Goal: Task Accomplishment & Management: Manage account settings

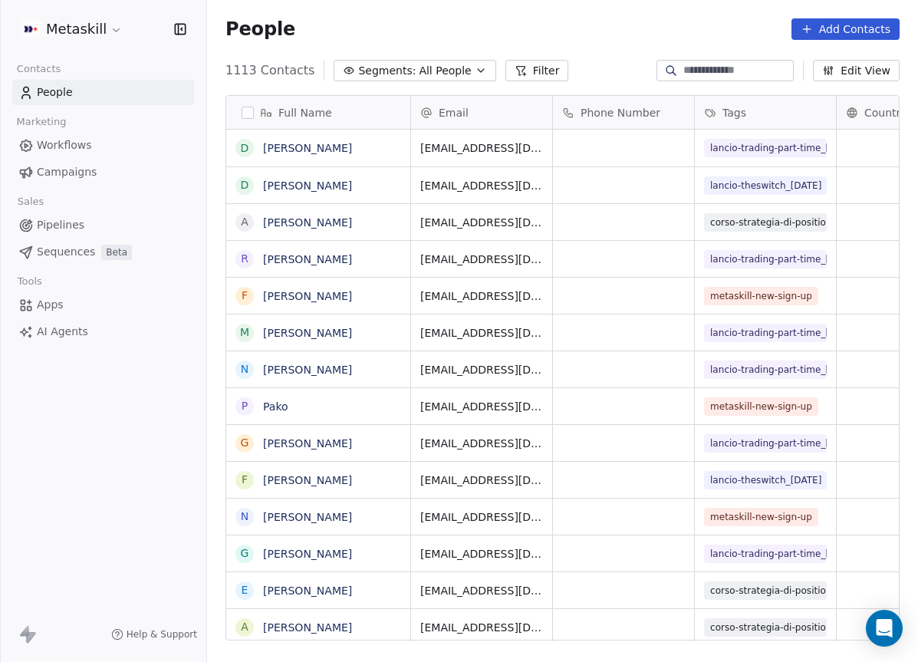
scroll to position [571, 699]
click at [95, 227] on link "Pipelines" at bounding box center [103, 224] width 182 height 25
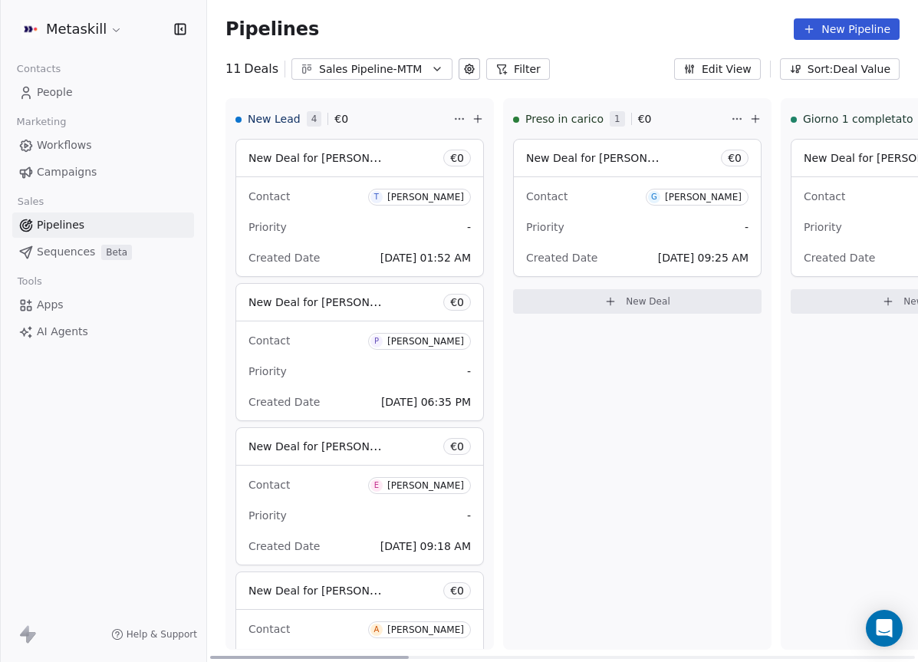
click at [611, 230] on div "Priority -" at bounding box center [637, 227] width 222 height 25
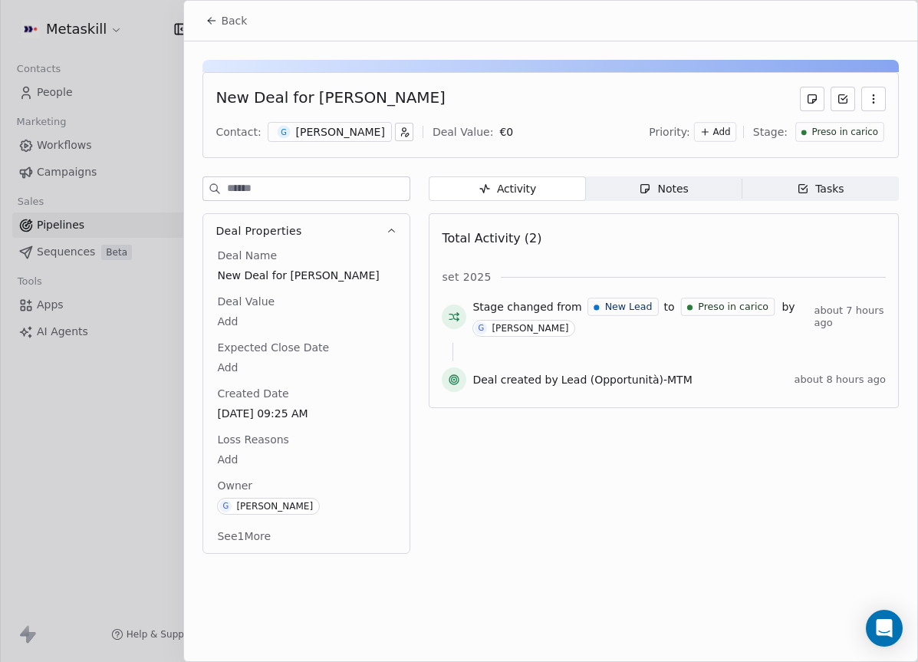
click at [354, 132] on div "[PERSON_NAME]" at bounding box center [340, 131] width 89 height 15
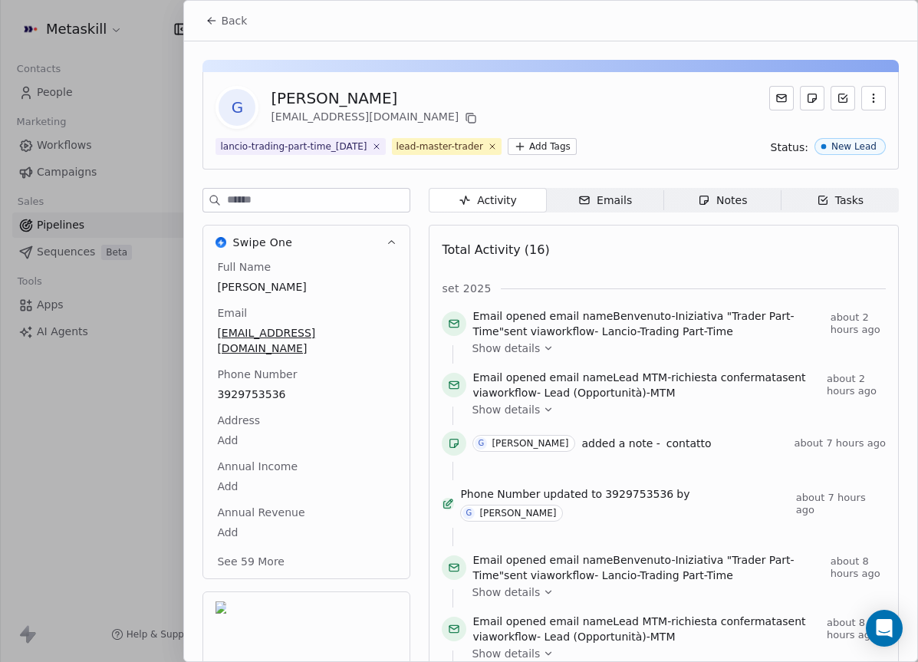
click at [816, 194] on icon "button" at bounding box center [822, 200] width 12 height 12
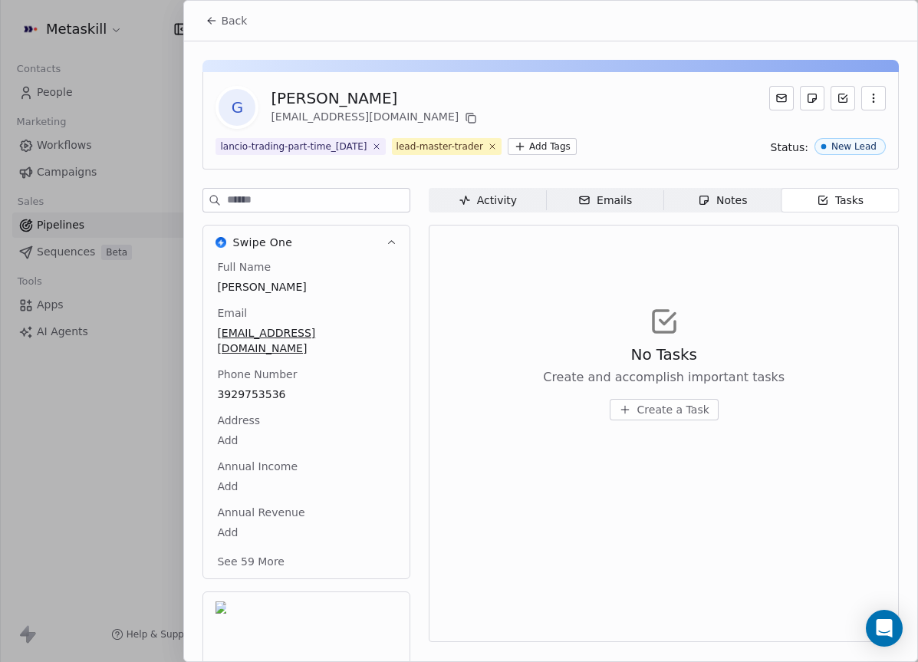
click at [707, 197] on icon "button" at bounding box center [704, 200] width 12 height 12
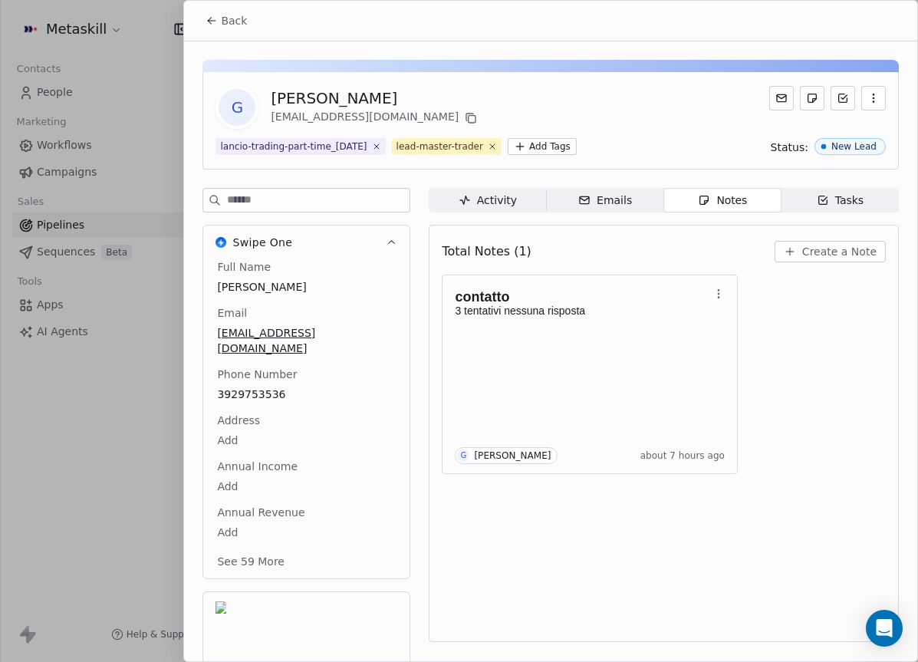
click at [212, 18] on icon at bounding box center [211, 21] width 12 height 12
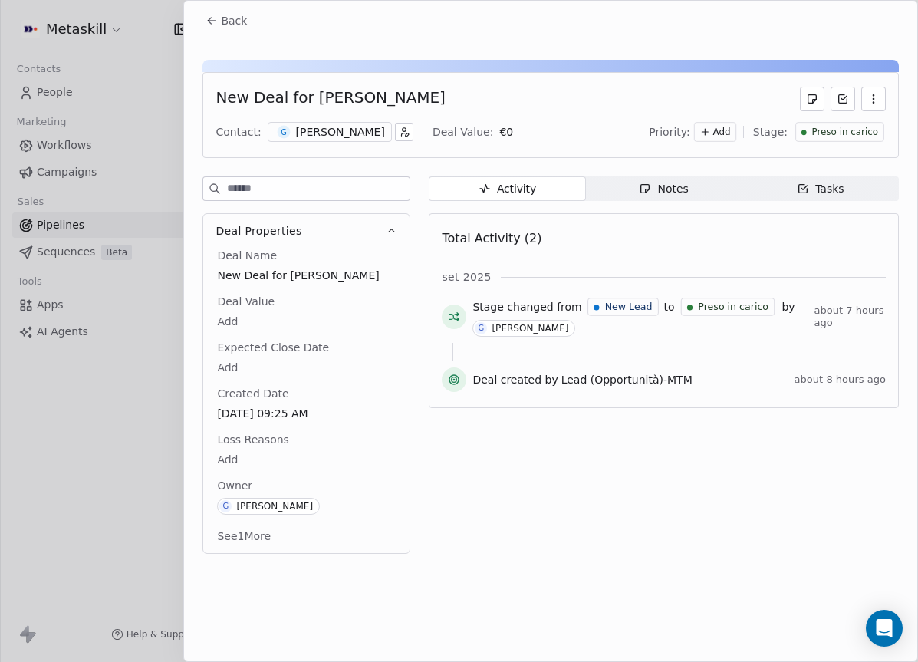
click at [213, 25] on icon at bounding box center [211, 21] width 12 height 12
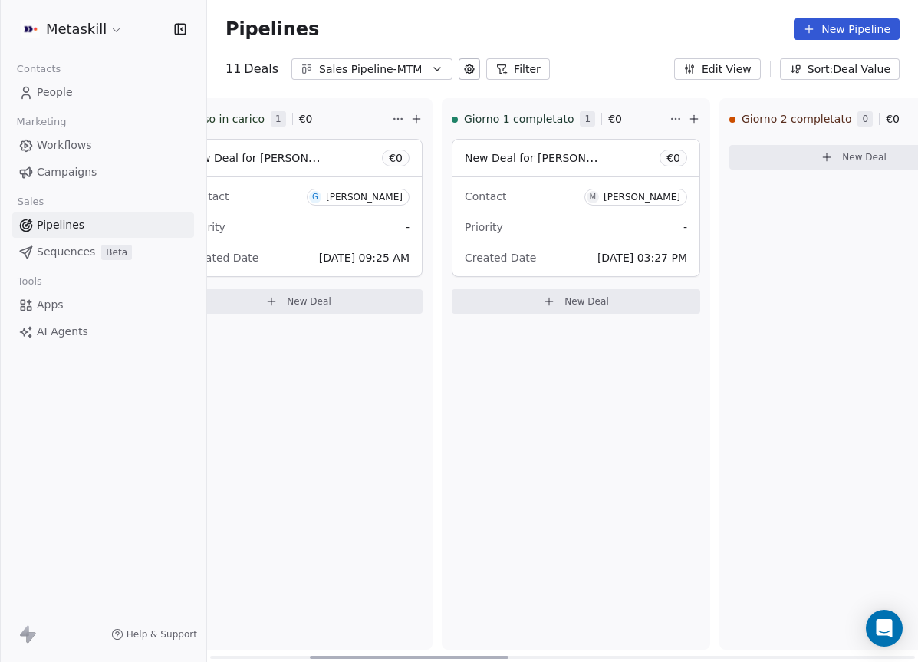
scroll to position [0, 338]
drag, startPoint x: 376, startPoint y: 656, endPoint x: 471, endPoint y: 621, distance: 101.4
click at [471, 655] on div at bounding box center [403, 656] width 199 height 3
click at [550, 212] on div "Contact M [PERSON_NAME] Priority - Created Date [DATE] 03:27 PM" at bounding box center [576, 226] width 247 height 99
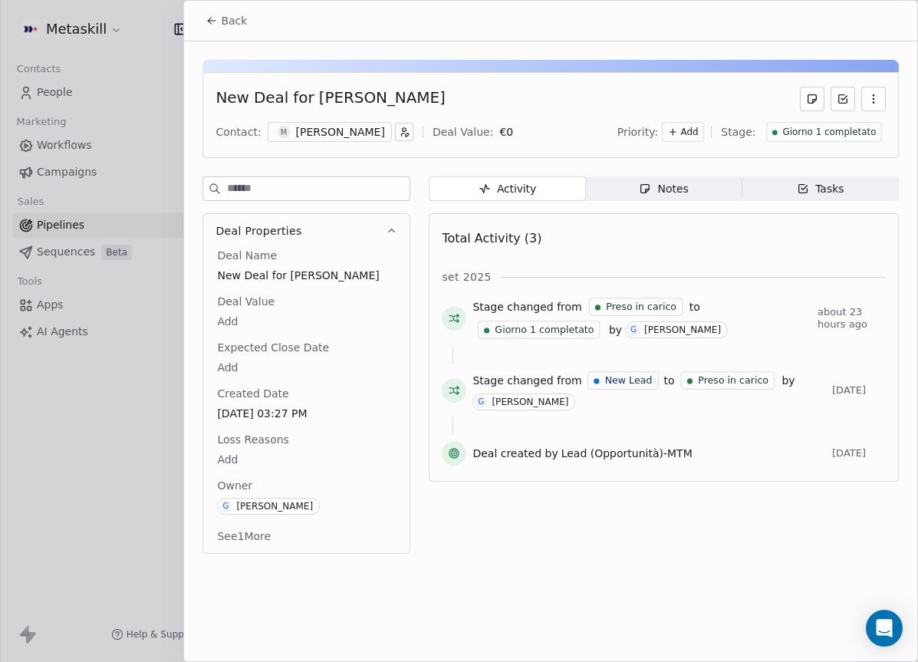
click at [696, 200] on span "Notes Notes" at bounding box center [664, 188] width 156 height 25
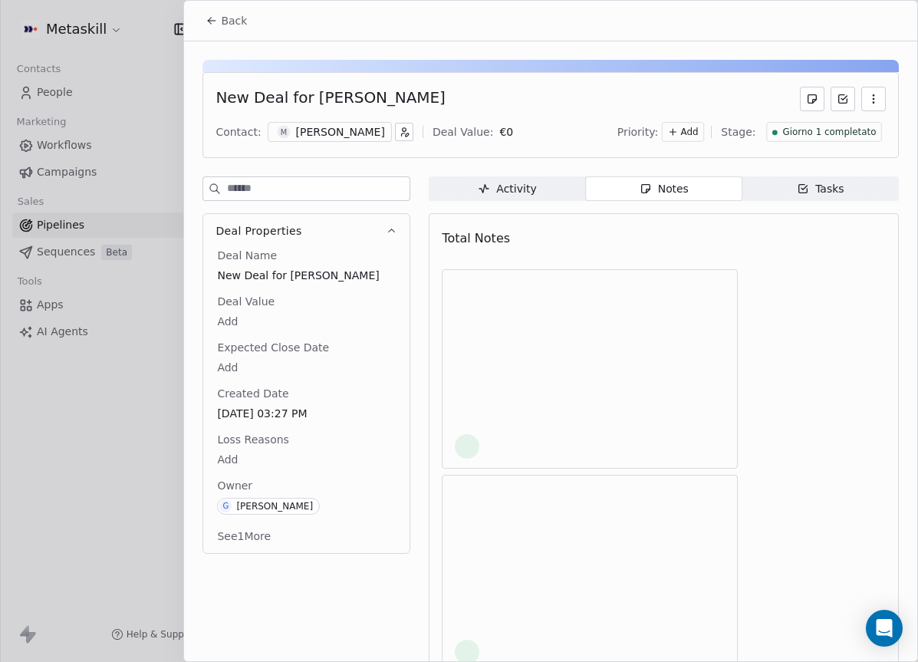
click at [694, 193] on span "Notes Notes" at bounding box center [664, 188] width 156 height 25
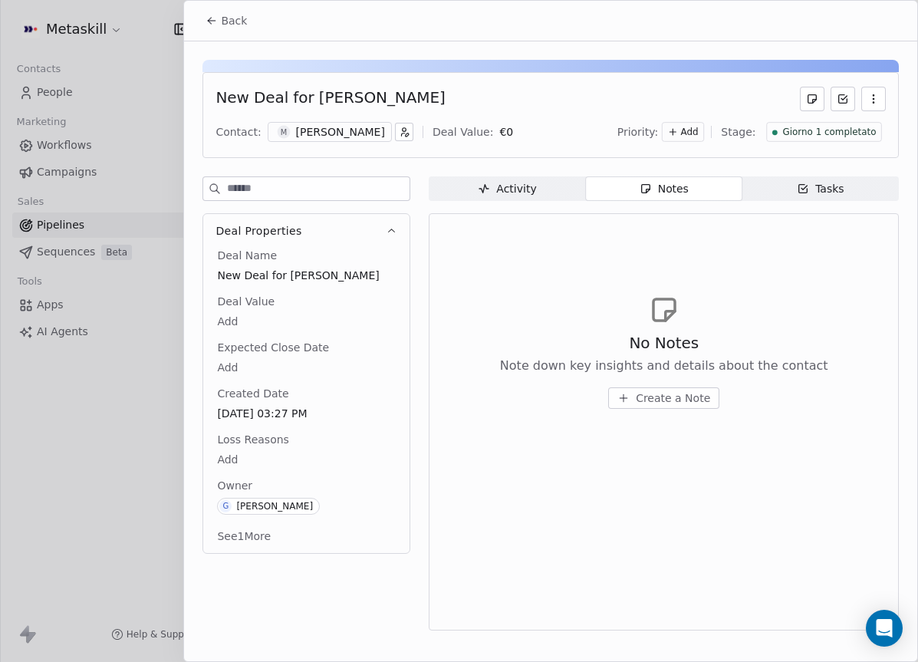
click at [805, 184] on icon "button" at bounding box center [802, 188] width 12 height 12
click at [660, 188] on div "Notes" at bounding box center [663, 189] width 49 height 16
click at [349, 139] on div "[PERSON_NAME]" at bounding box center [340, 131] width 89 height 15
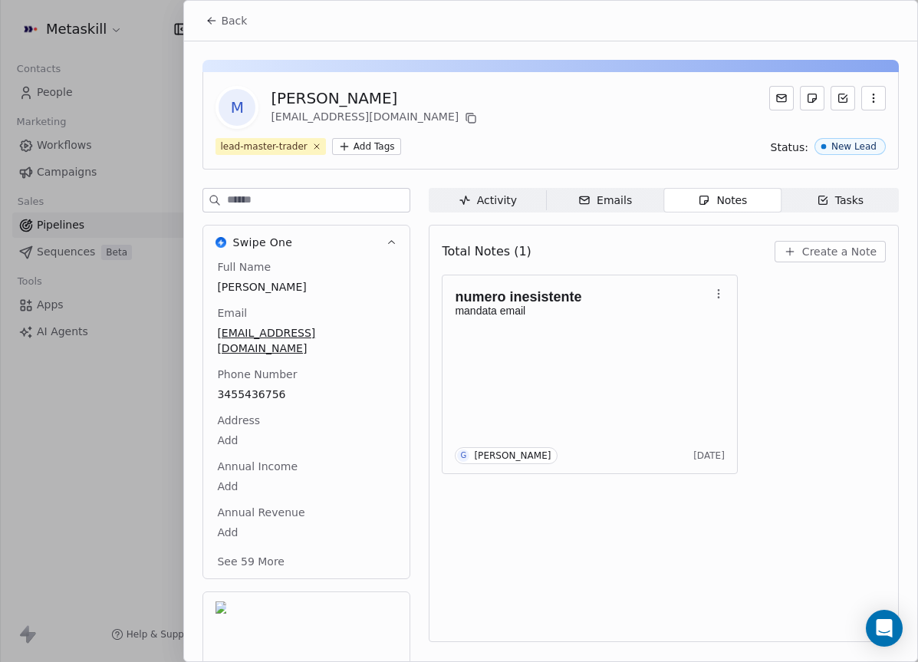
click at [205, 18] on icon at bounding box center [211, 21] width 12 height 12
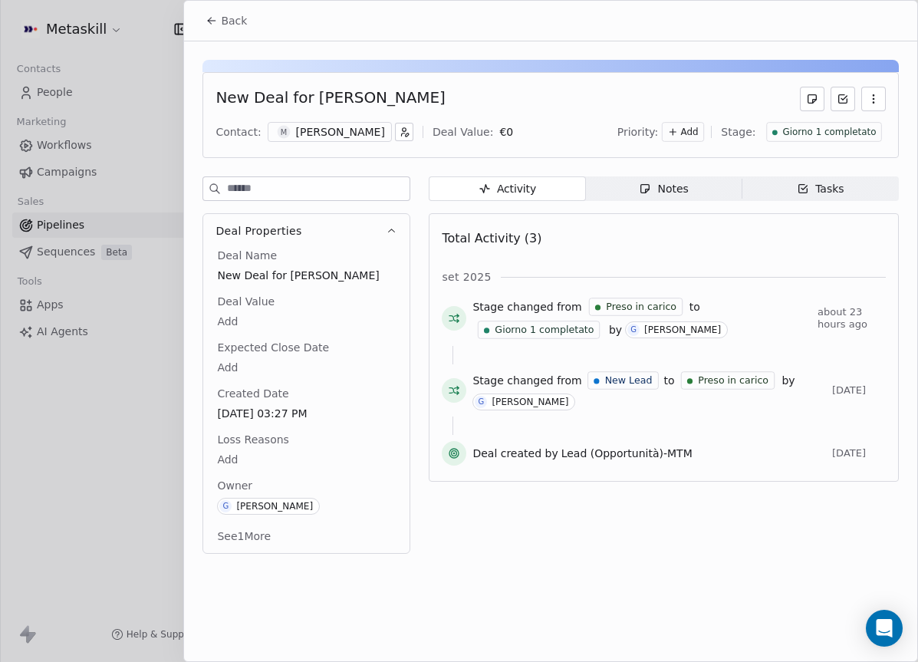
click at [225, 21] on span "Back" at bounding box center [234, 20] width 26 height 15
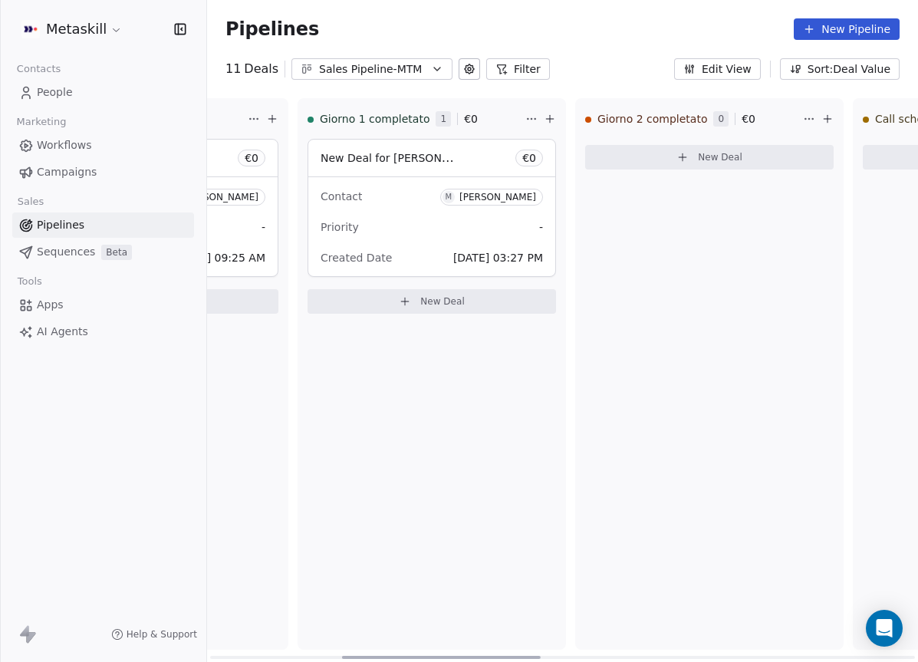
scroll to position [0, 389]
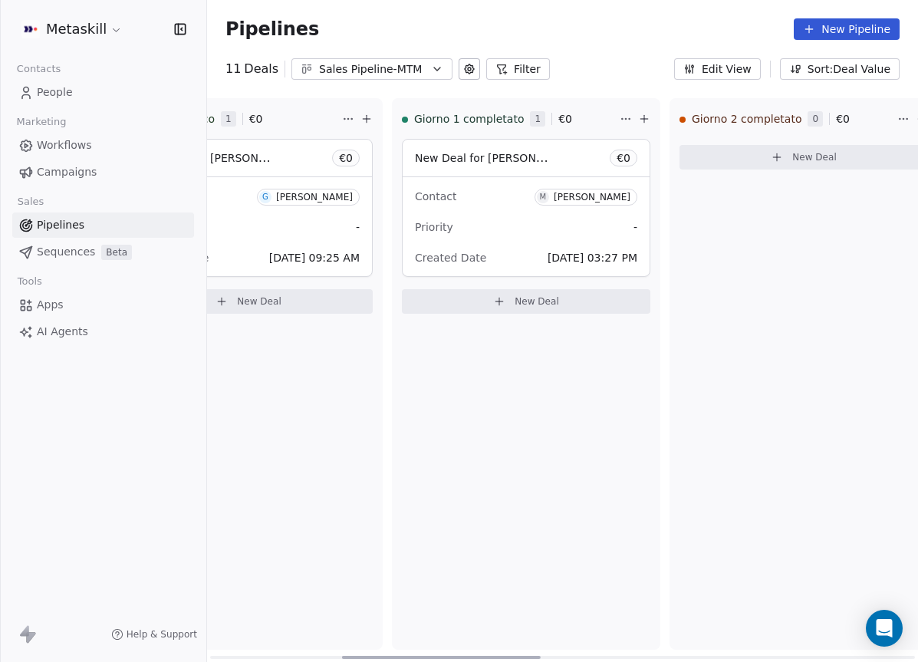
drag, startPoint x: 482, startPoint y: 655, endPoint x: 496, endPoint y: 489, distance: 166.9
click at [496, 655] on div at bounding box center [441, 656] width 199 height 3
click at [501, 163] on span "New Deal for [PERSON_NAME]" at bounding box center [496, 157] width 162 height 15
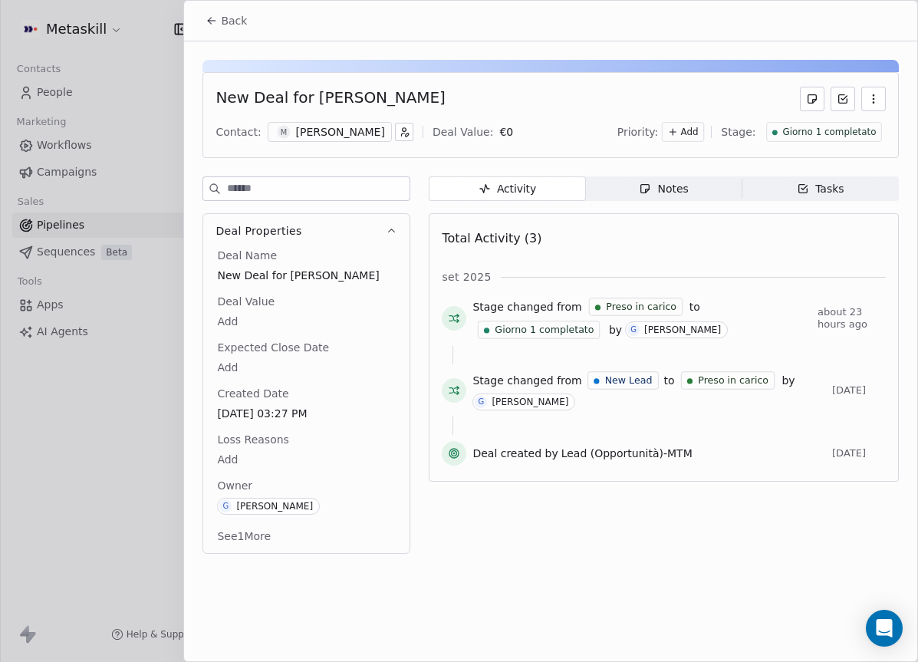
click at [320, 125] on div "[PERSON_NAME]" at bounding box center [340, 131] width 89 height 15
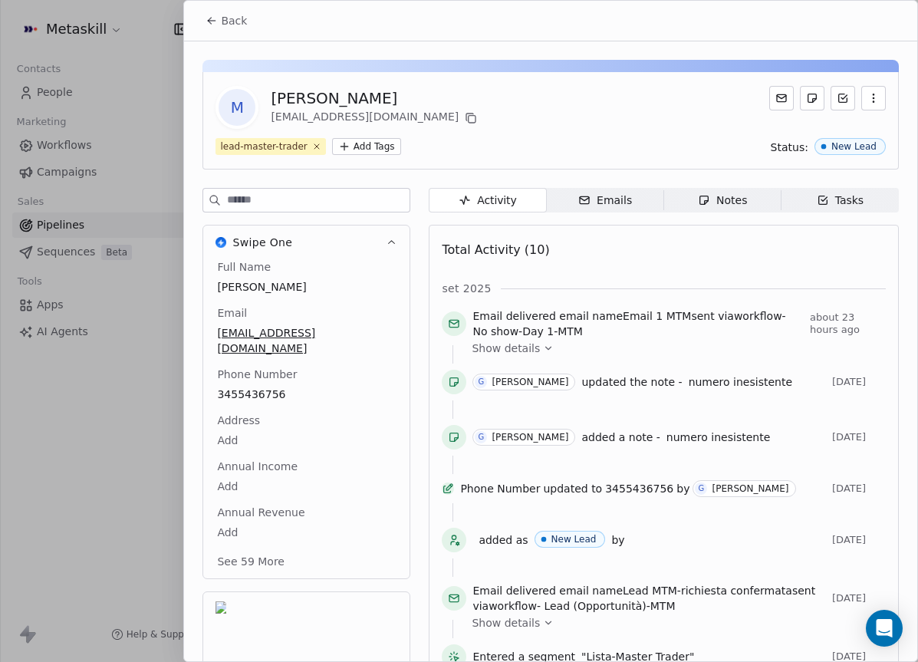
click at [218, 19] on button "Back" at bounding box center [226, 21] width 60 height 28
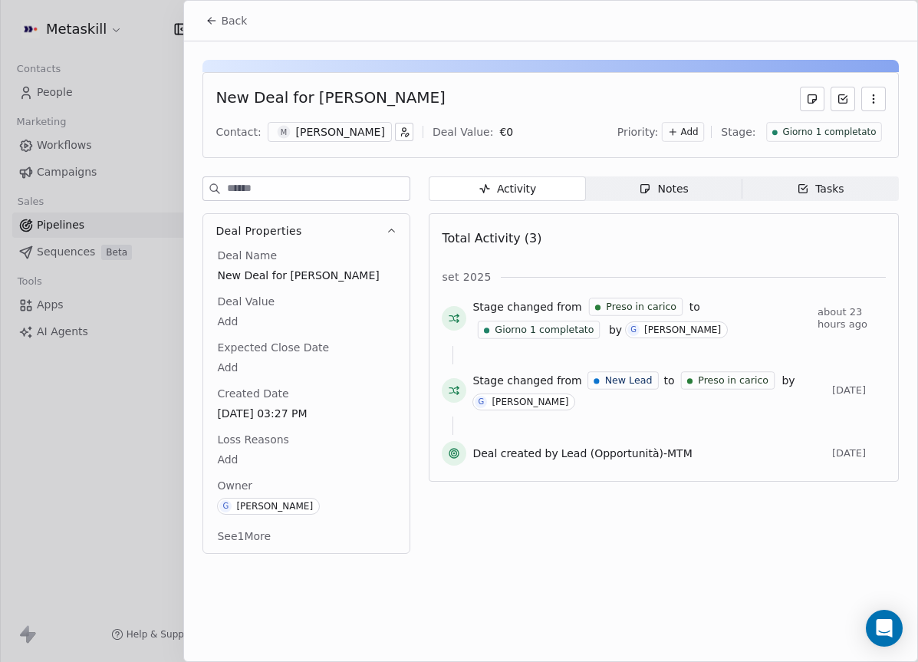
click at [849, 137] on span "Giorno 1 completato" at bounding box center [829, 132] width 94 height 13
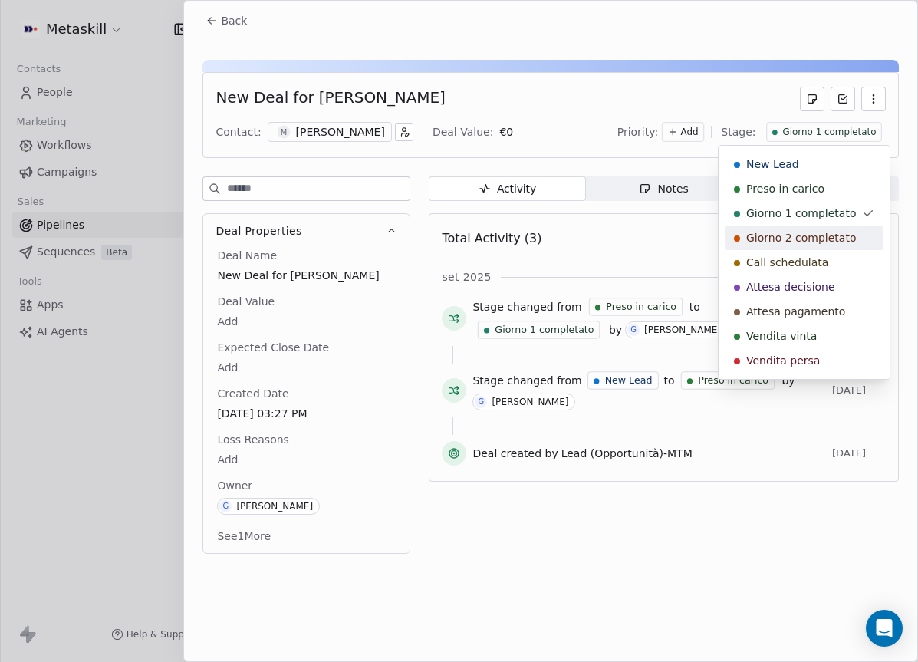
click at [806, 230] on span "Giorno 2 completato" at bounding box center [801, 237] width 110 height 15
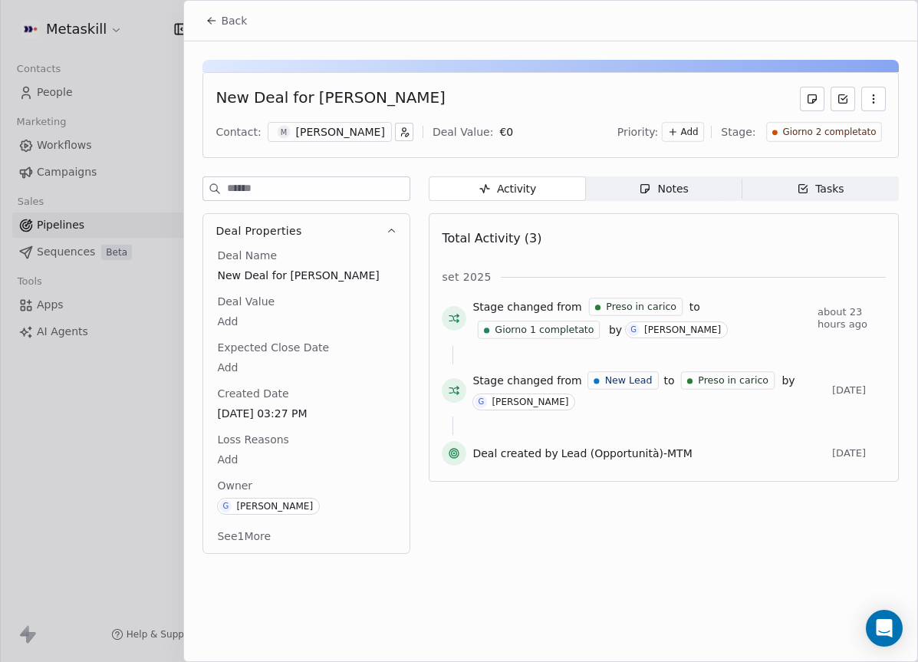
click at [201, 19] on button "Back" at bounding box center [226, 21] width 60 height 28
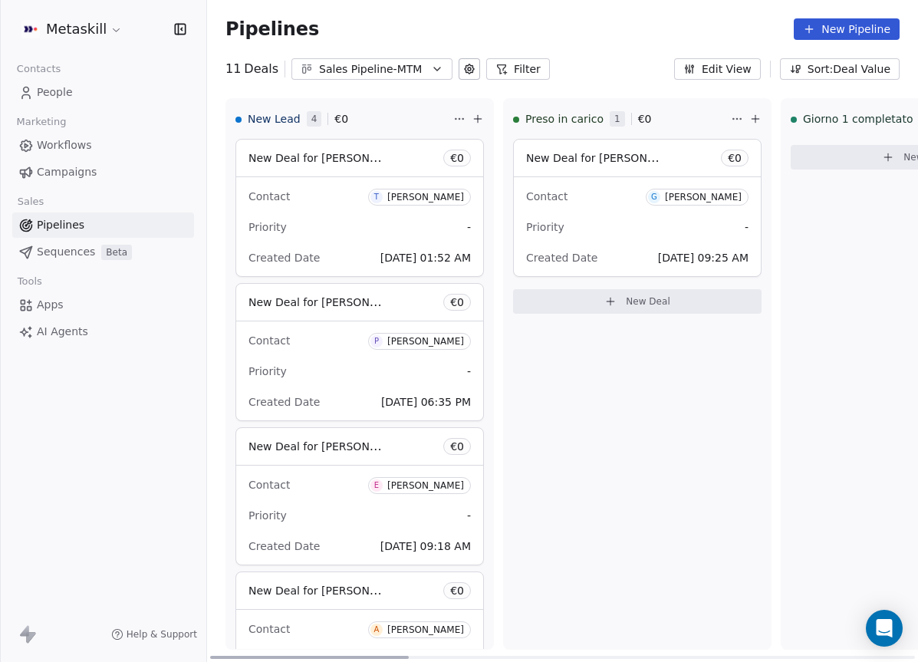
drag, startPoint x: 487, startPoint y: 653, endPoint x: 304, endPoint y: 570, distance: 200.7
click at [304, 655] on div at bounding box center [309, 656] width 199 height 3
click at [579, 192] on div "Contact G [PERSON_NAME]" at bounding box center [637, 195] width 222 height 25
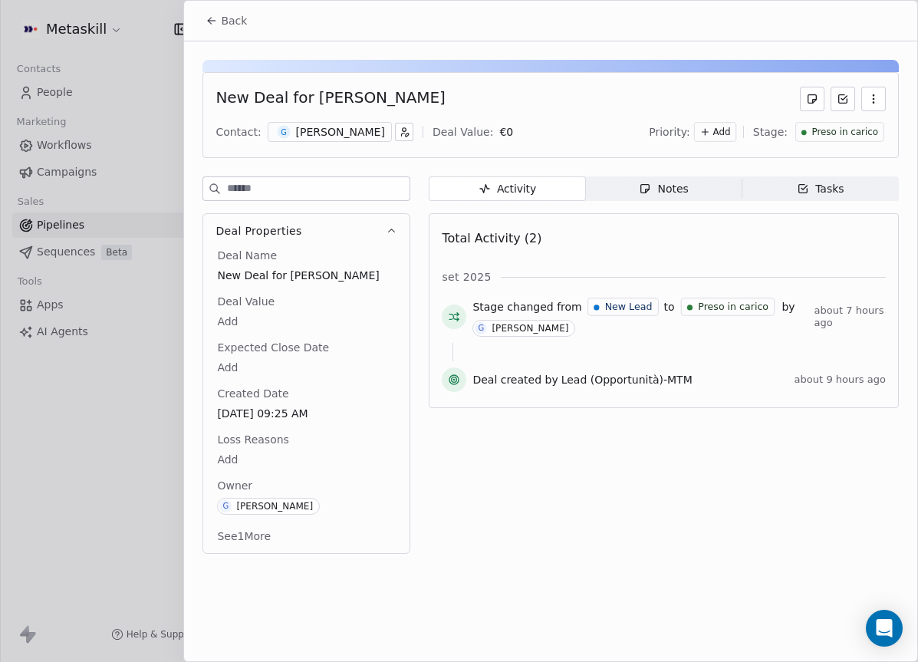
click at [616, 190] on span "Notes Notes" at bounding box center [664, 188] width 156 height 25
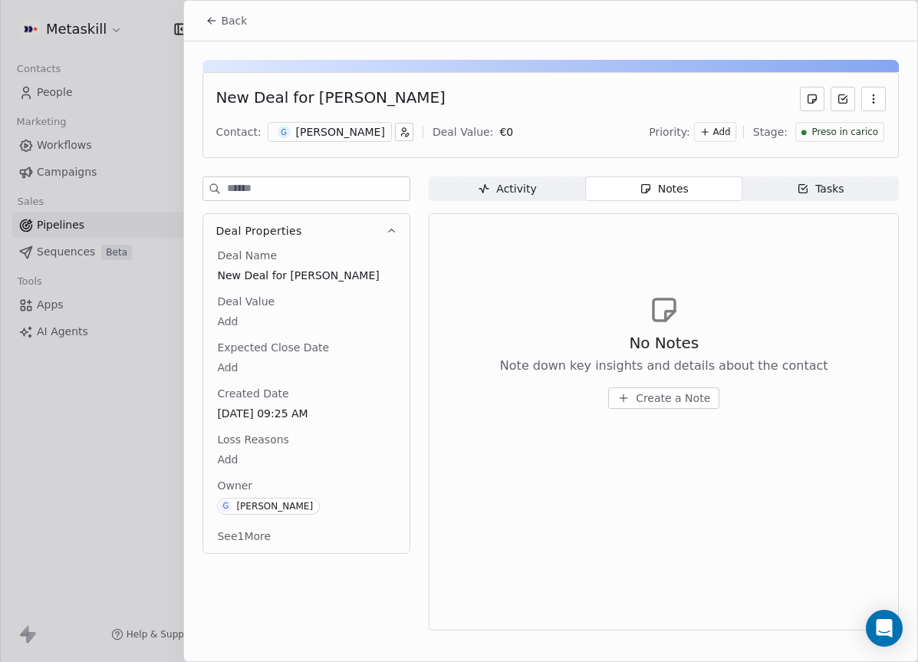
click at [780, 187] on span "Tasks Tasks" at bounding box center [820, 188] width 156 height 25
click at [343, 135] on div "[PERSON_NAME]" at bounding box center [340, 131] width 89 height 15
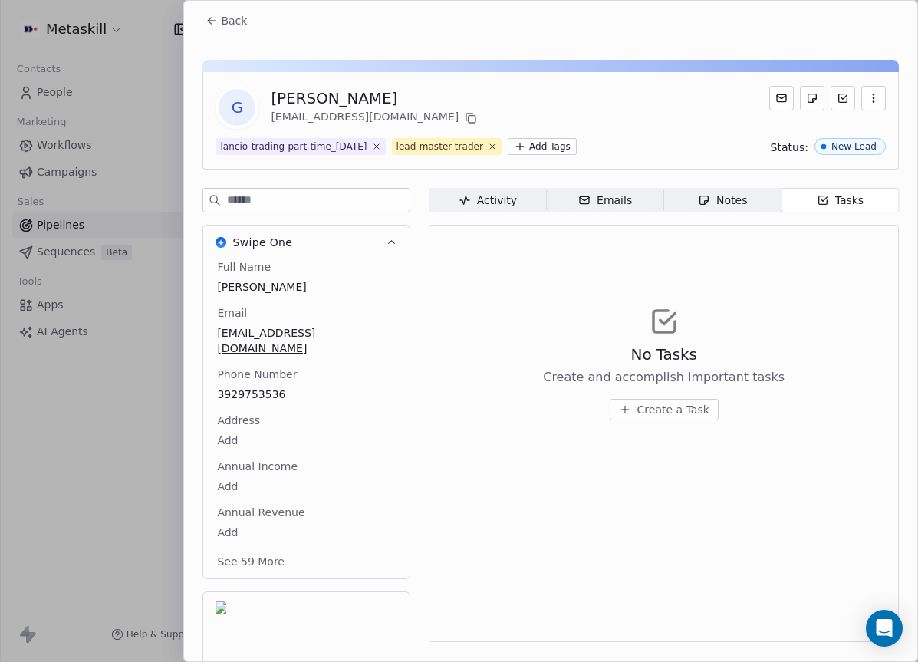
click at [593, 205] on div "Emails" at bounding box center [605, 200] width 54 height 16
click at [695, 198] on span "Notes Notes" at bounding box center [722, 200] width 117 height 25
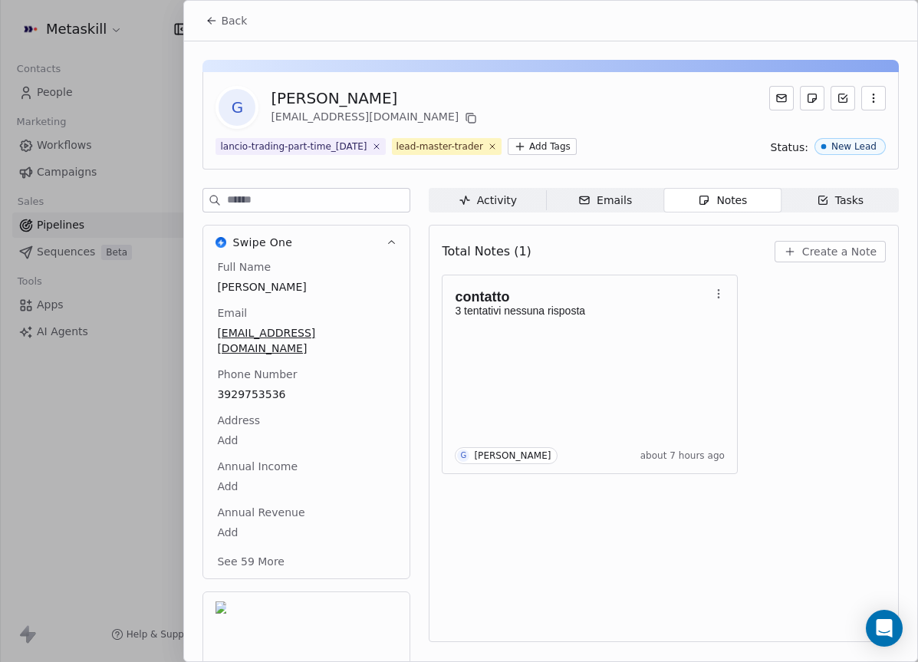
click at [209, 15] on icon at bounding box center [211, 21] width 12 height 12
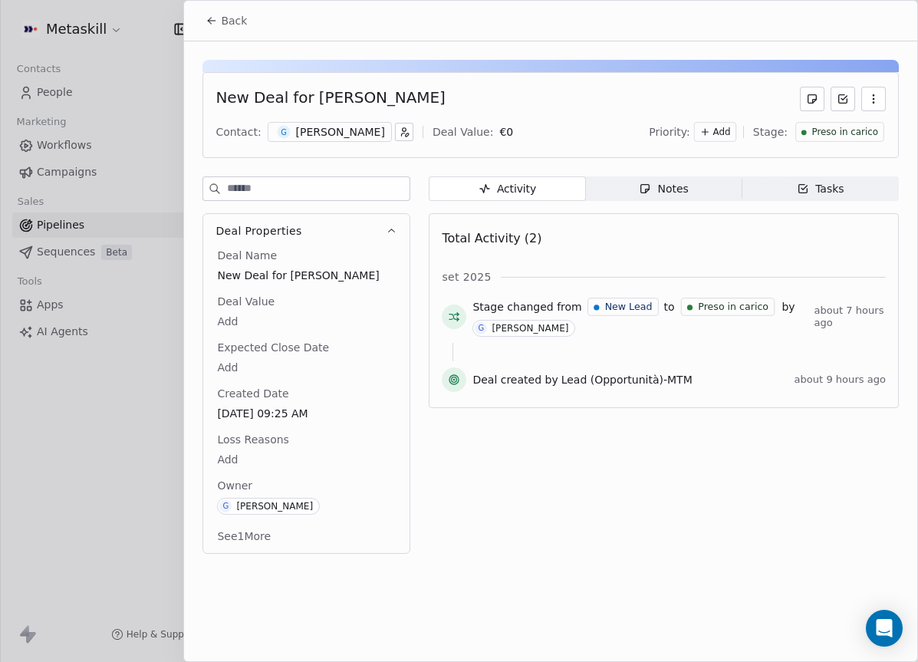
click at [202, 24] on button "Back" at bounding box center [226, 21] width 60 height 28
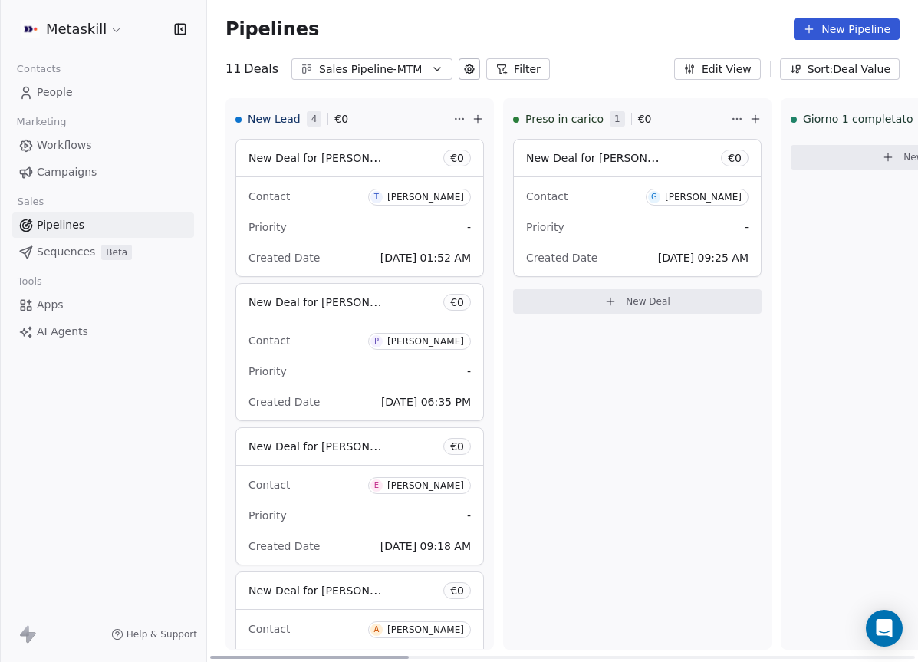
click at [633, 159] on span "New Deal for [PERSON_NAME]" at bounding box center [607, 157] width 162 height 15
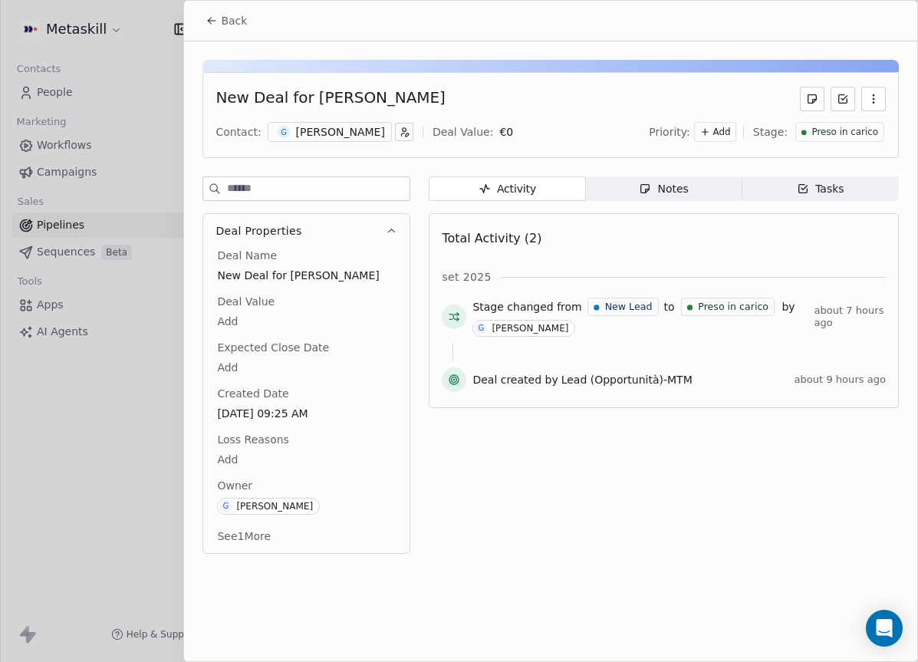
click at [331, 133] on div "[PERSON_NAME]" at bounding box center [340, 131] width 89 height 15
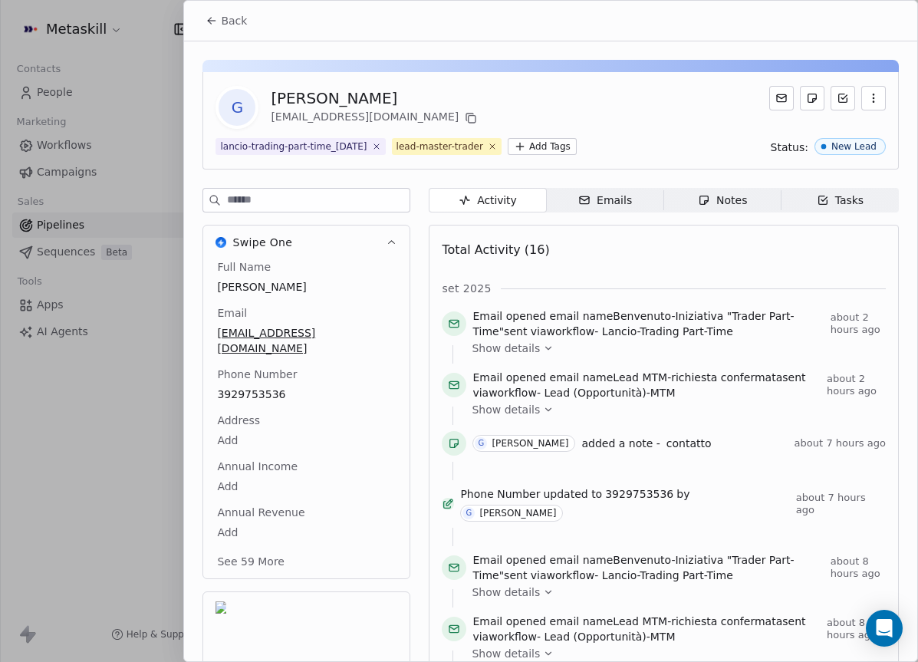
click at [698, 202] on icon "button" at bounding box center [704, 200] width 12 height 12
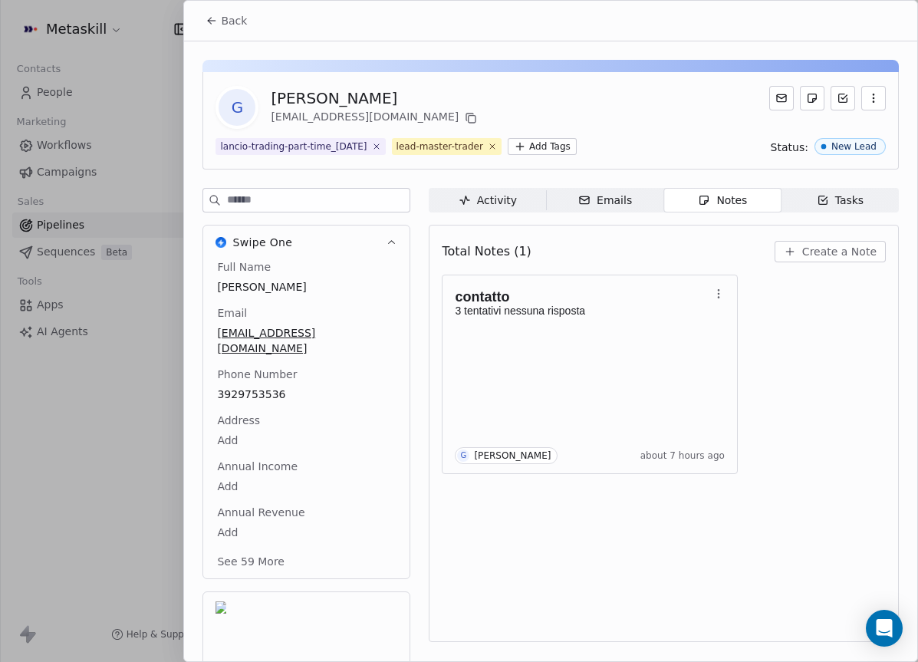
click at [612, 201] on div "Emails" at bounding box center [605, 200] width 54 height 16
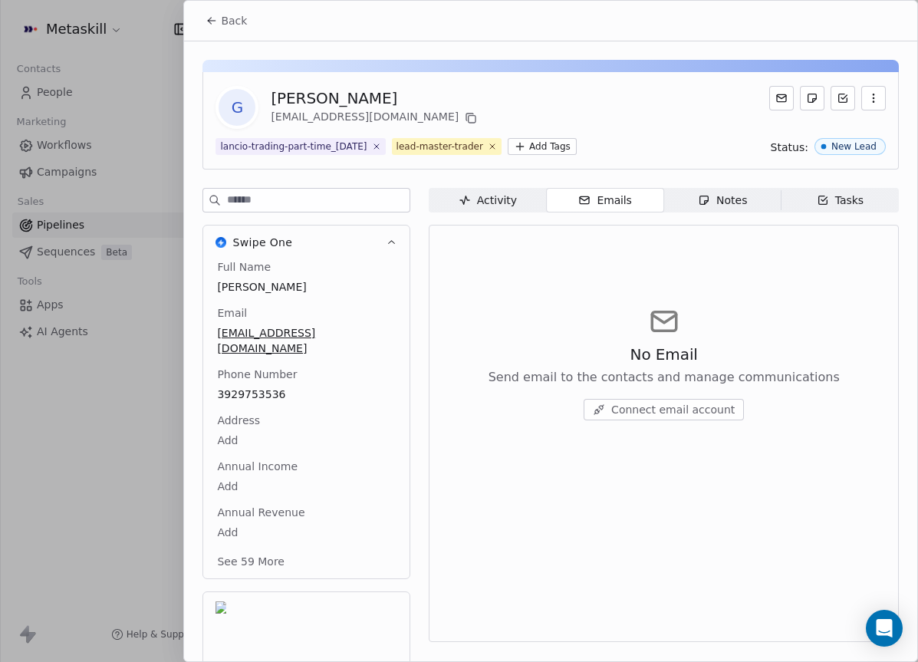
click at [740, 194] on div "Notes" at bounding box center [722, 200] width 49 height 16
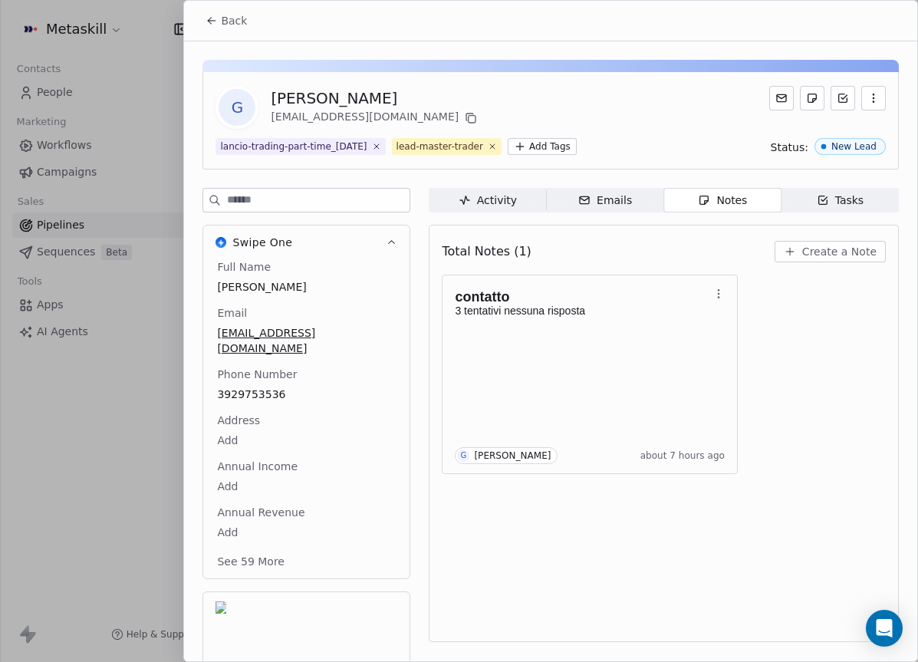
click at [275, 386] on span "3929753536" at bounding box center [306, 393] width 179 height 15
click at [274, 387] on span "3929753536" at bounding box center [306, 394] width 177 height 15
click at [272, 388] on input "**********" at bounding box center [300, 388] width 166 height 31
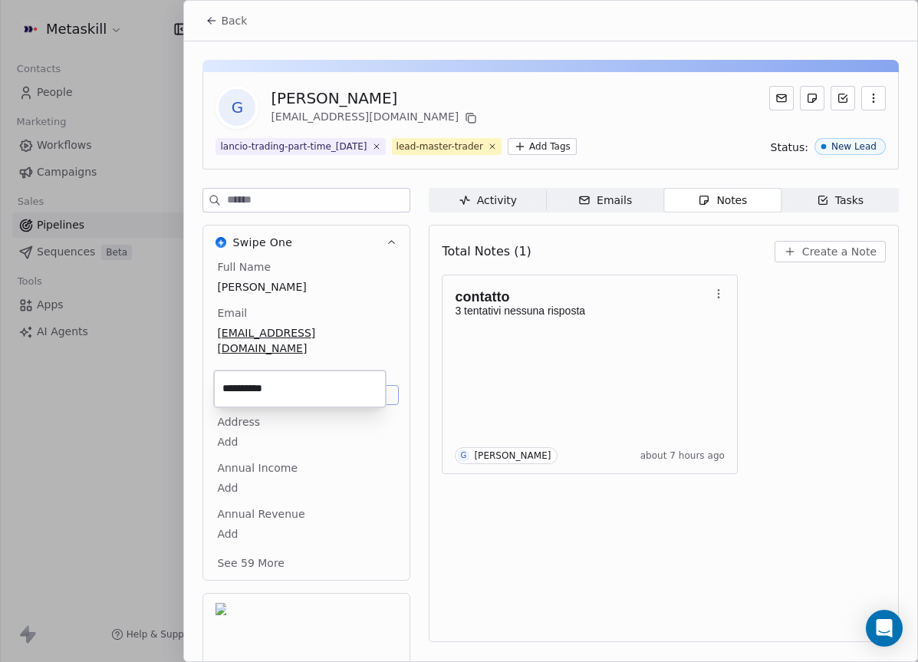
drag, startPoint x: 272, startPoint y: 387, endPoint x: 523, endPoint y: 382, distance: 250.7
click at [514, 383] on html "Metaskill Contacts People Marketing Workflows Campaigns Sales Pipelines Sequenc…" at bounding box center [459, 331] width 918 height 662
click at [378, 474] on html "Metaskill Contacts People Marketing Workflows Campaigns Sales Pipelines Sequenc…" at bounding box center [459, 331] width 918 height 662
click at [228, 28] on span "Back" at bounding box center [234, 20] width 26 height 15
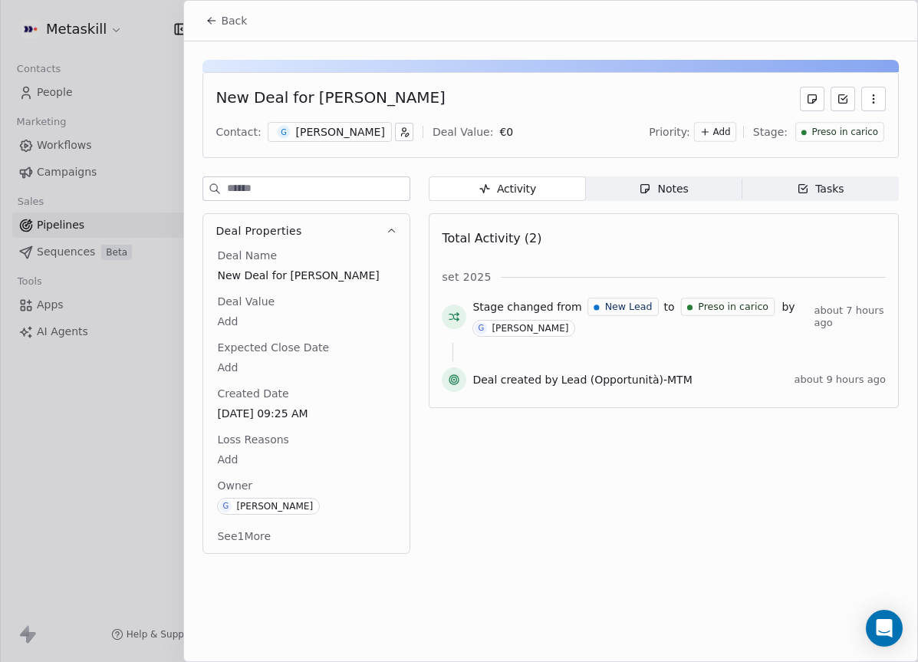
click at [865, 136] on span "Preso in carico" at bounding box center [844, 132] width 67 height 13
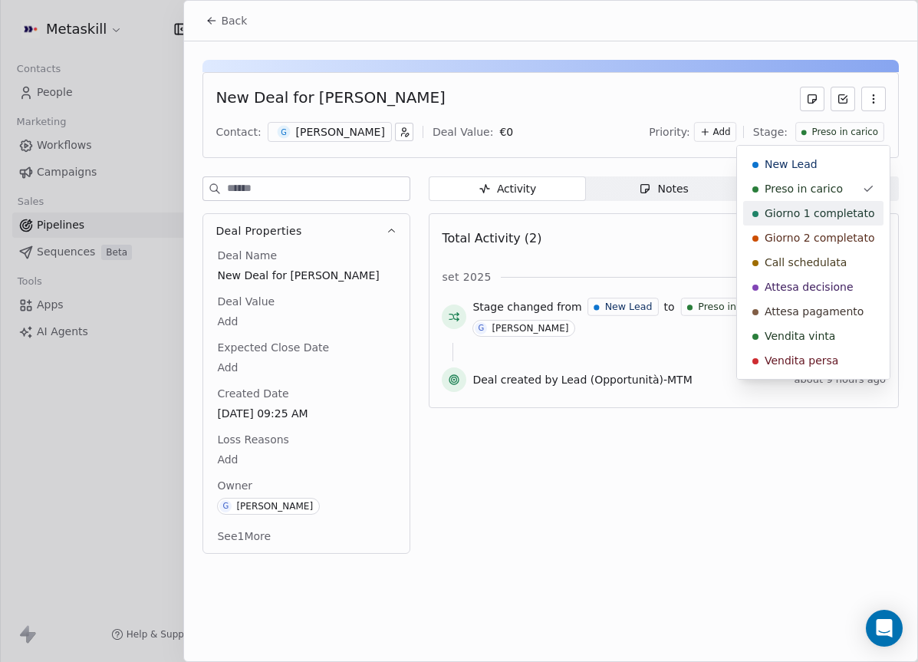
click at [831, 208] on span "Giorno 1 completato" at bounding box center [819, 212] width 110 height 15
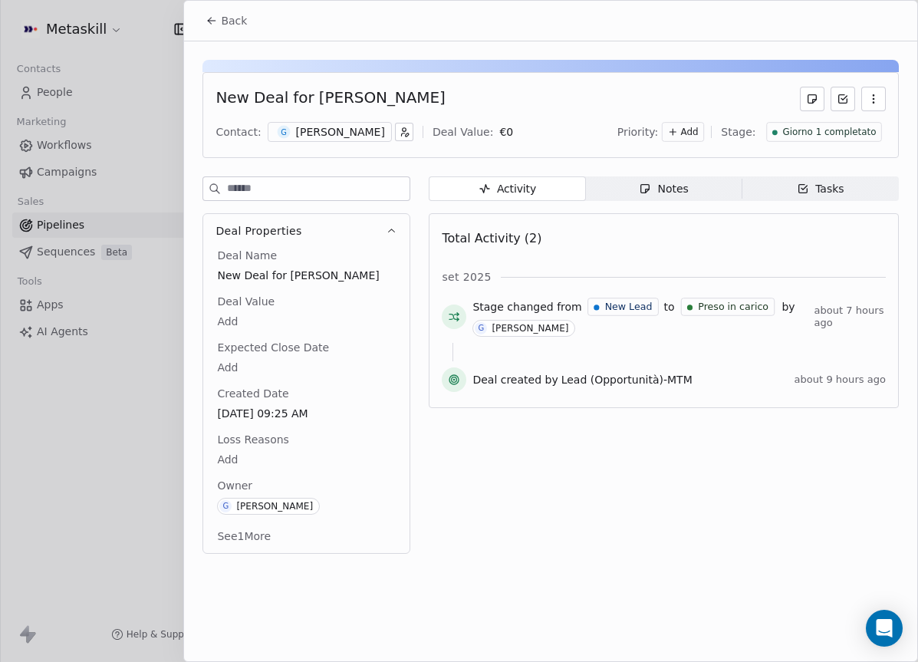
click at [208, 28] on button "Back" at bounding box center [226, 21] width 60 height 28
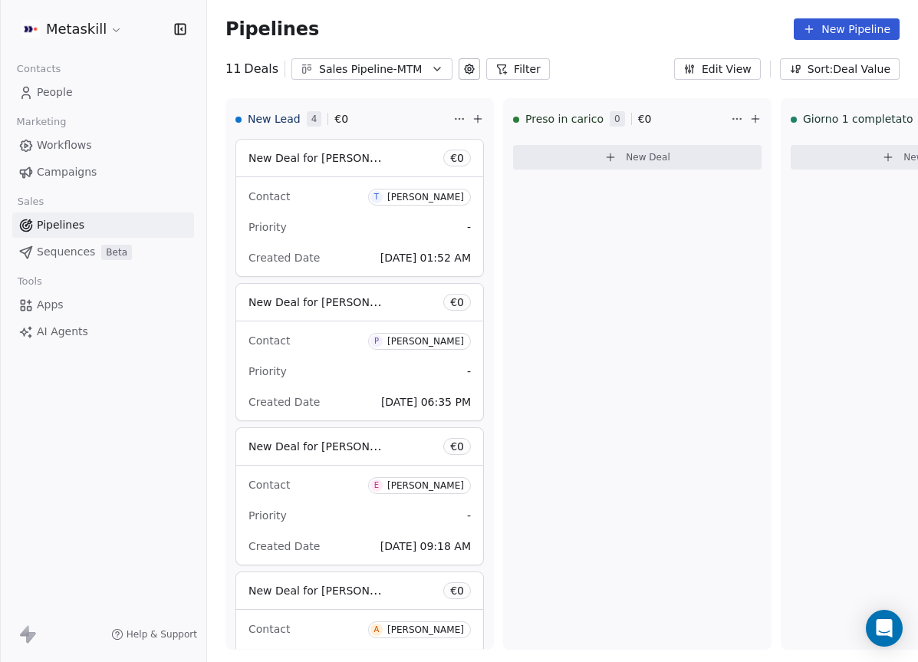
click at [354, 66] on div "Sales Pipeline-MTM" at bounding box center [372, 69] width 106 height 16
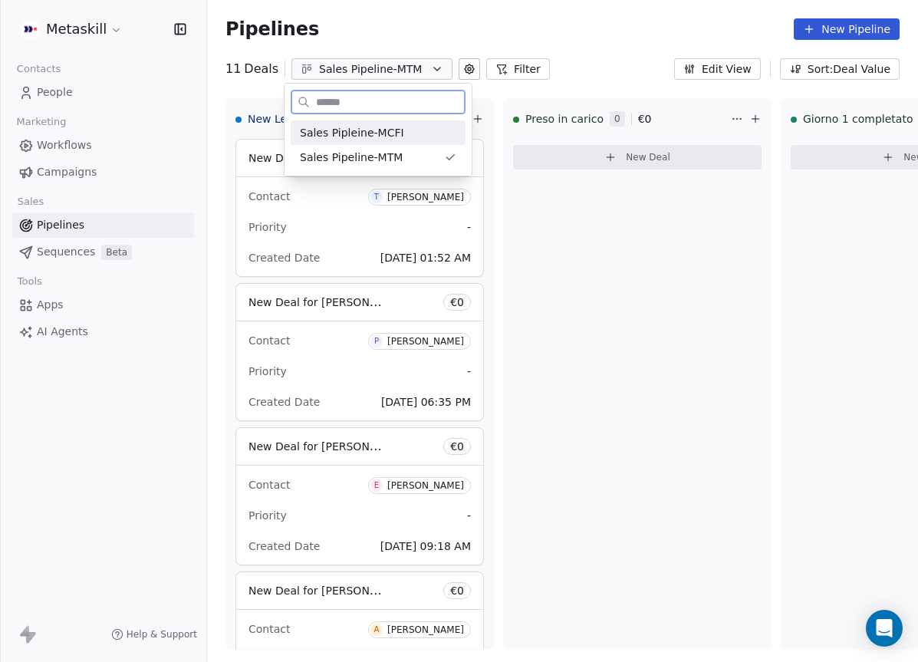
click at [381, 133] on span "Sales Pipleine-MCFI" at bounding box center [352, 133] width 104 height 16
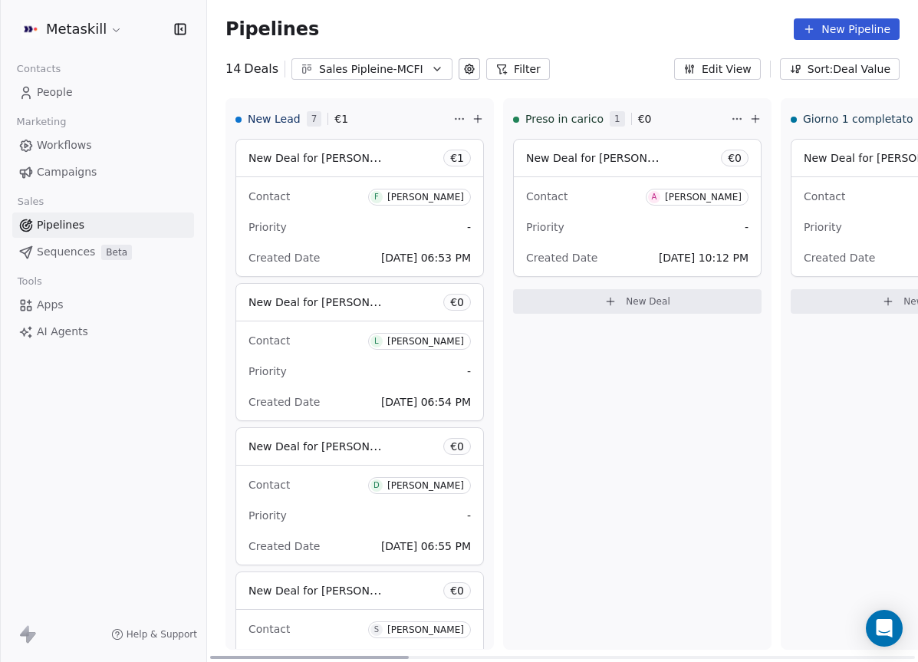
click at [619, 177] on div "Contact A [PERSON_NAME] Priority - Created Date [DATE] 10:12 PM" at bounding box center [637, 226] width 247 height 99
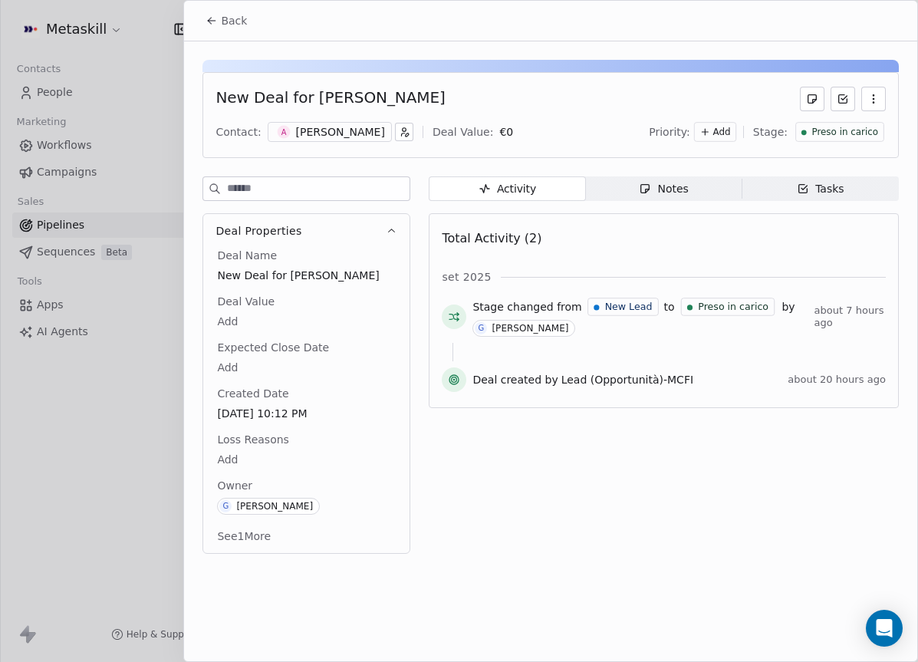
click at [359, 135] on div "A [PERSON_NAME]" at bounding box center [330, 132] width 124 height 20
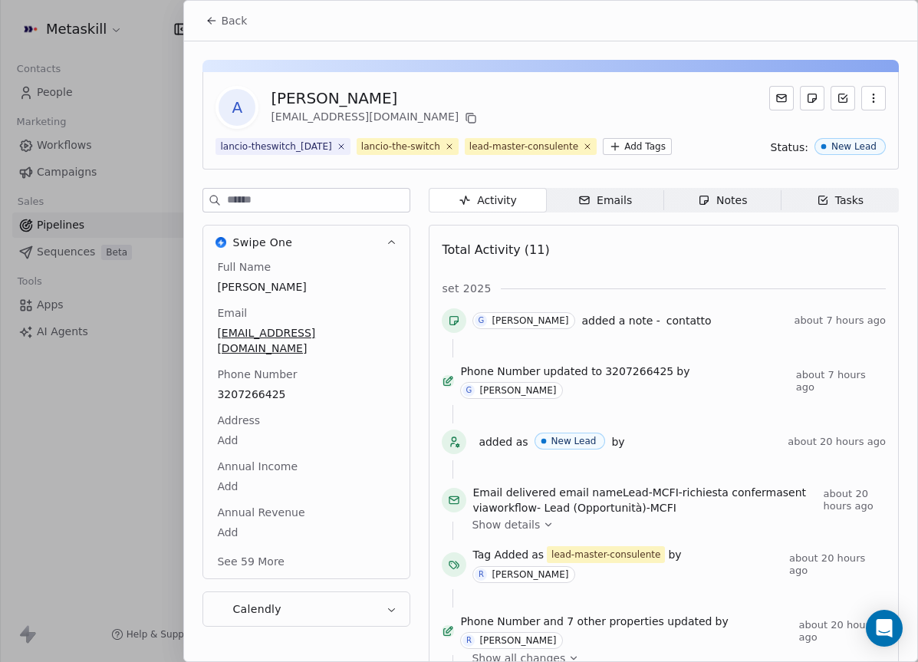
click at [205, 403] on div "Full Name [PERSON_NAME] Email [PERSON_NAME][EMAIL_ADDRESS][DOMAIN_NAME] Phone N…" at bounding box center [306, 418] width 206 height 319
click at [220, 402] on div "Full Name [PERSON_NAME] Email [PERSON_NAME][EMAIL_ADDRESS][DOMAIN_NAME] Phone N…" at bounding box center [306, 415] width 185 height 313
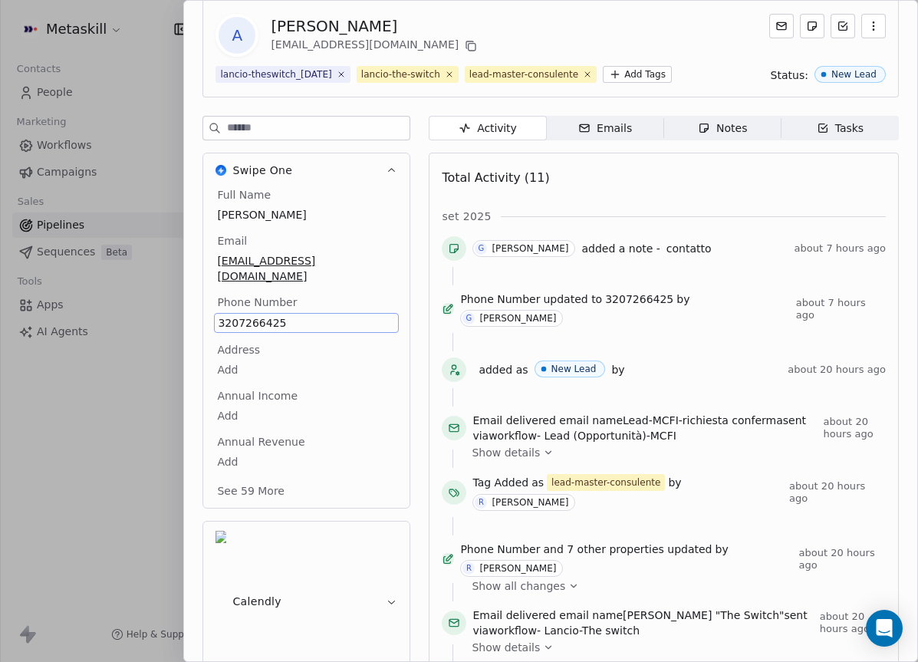
click at [223, 402] on span "Annual Income" at bounding box center [257, 395] width 87 height 15
click at [261, 325] on span "3207266425" at bounding box center [306, 322] width 177 height 15
click at [261, 326] on input "**********" at bounding box center [300, 339] width 166 height 31
click at [327, 266] on html "Metaskill Contacts People Marketing Workflows Campaigns Sales Pipelines Sequenc…" at bounding box center [459, 331] width 918 height 662
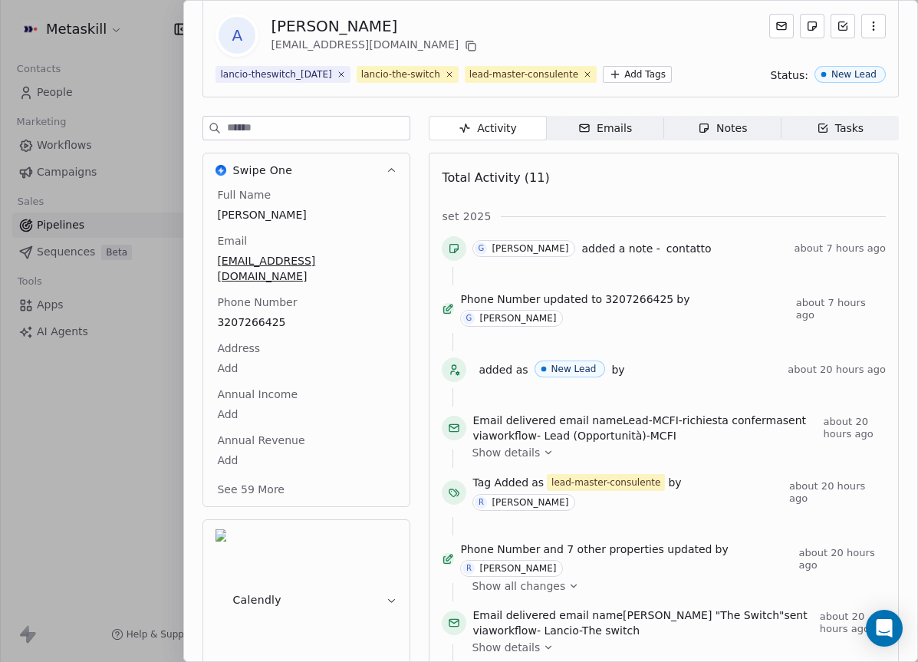
click at [765, 140] on span "Notes Notes" at bounding box center [722, 128] width 117 height 25
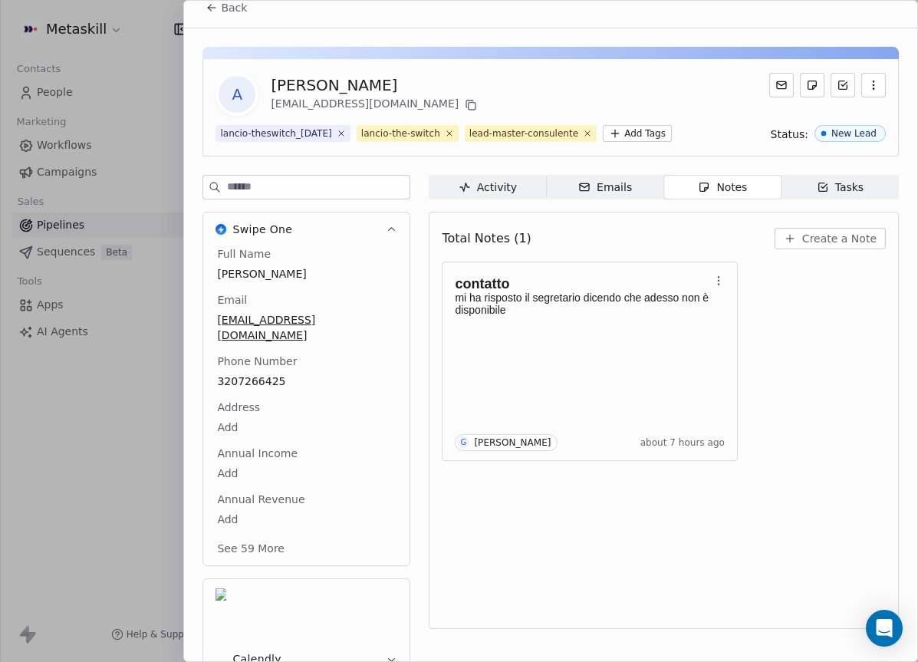
click at [480, 195] on div "Activity" at bounding box center [487, 187] width 58 height 16
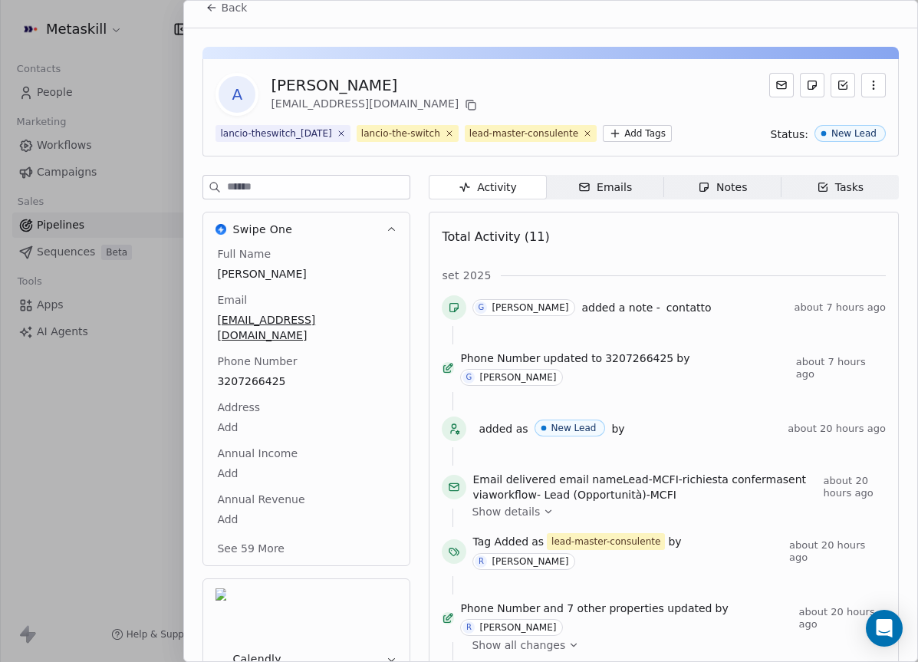
click at [225, 8] on span "Back" at bounding box center [234, 7] width 26 height 15
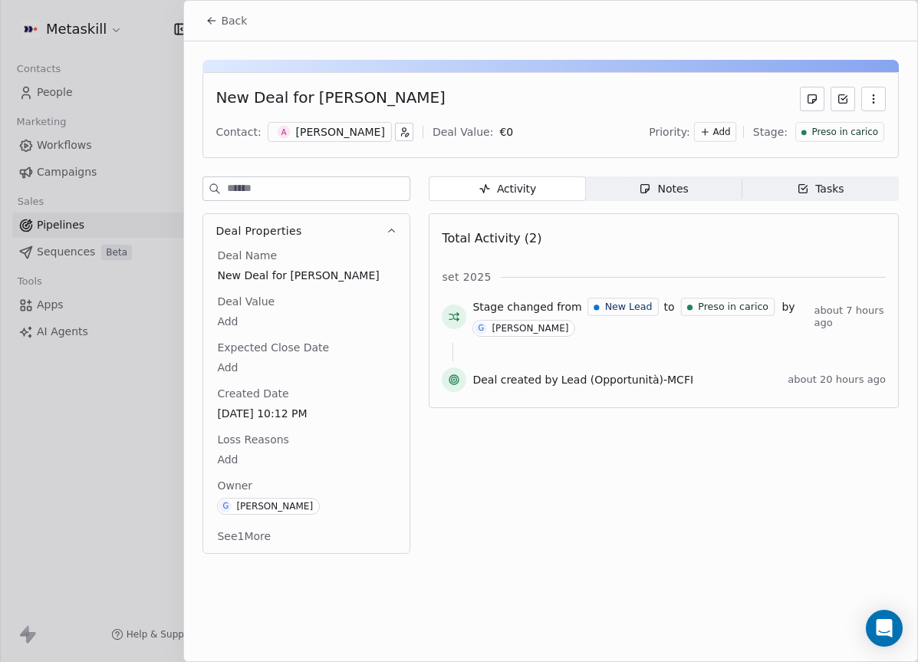
click at [213, 18] on icon at bounding box center [211, 21] width 12 height 12
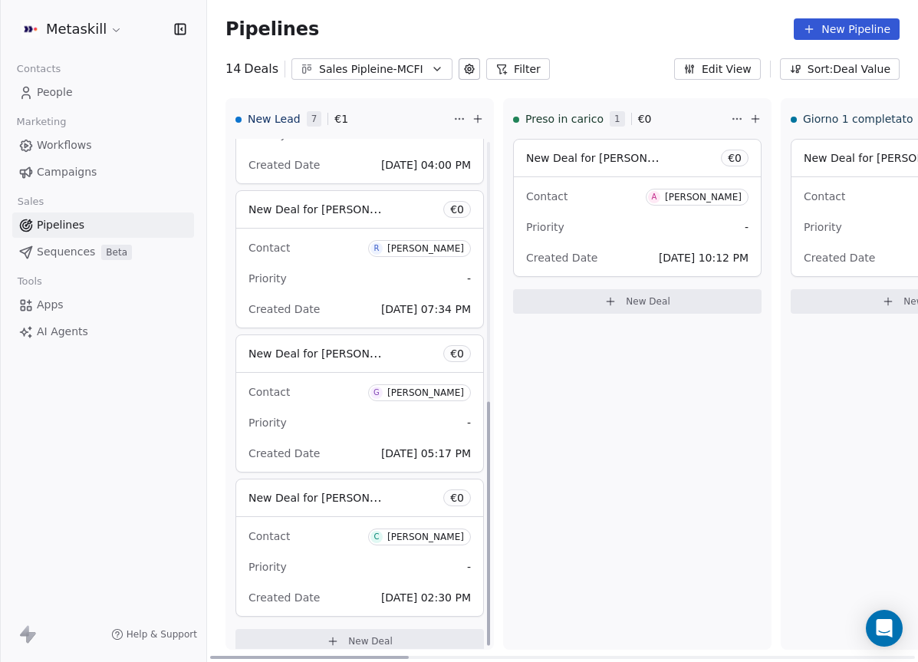
scroll to position [542, 0]
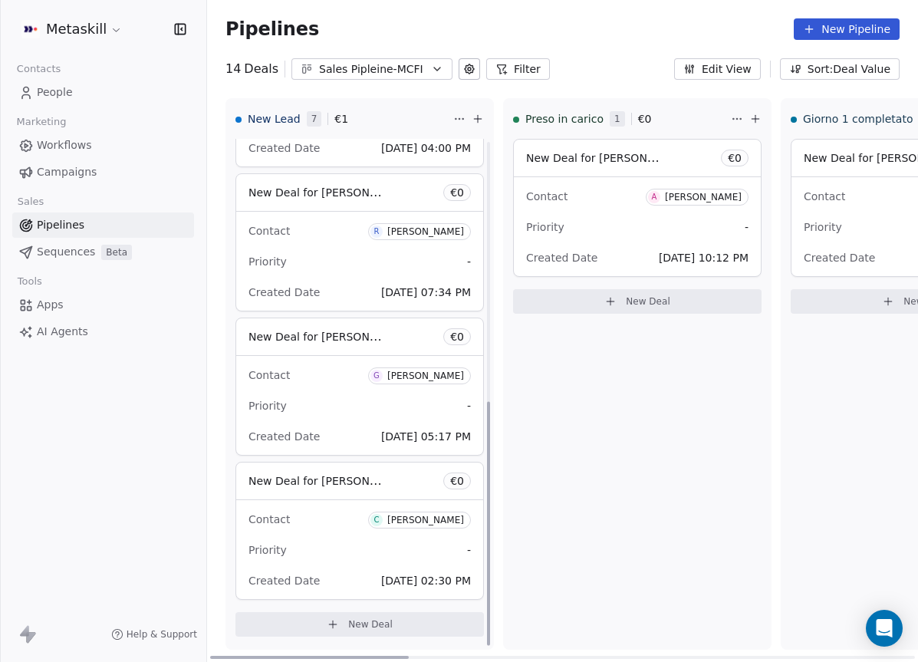
click at [642, 206] on div "Contact A [PERSON_NAME]" at bounding box center [637, 195] width 222 height 25
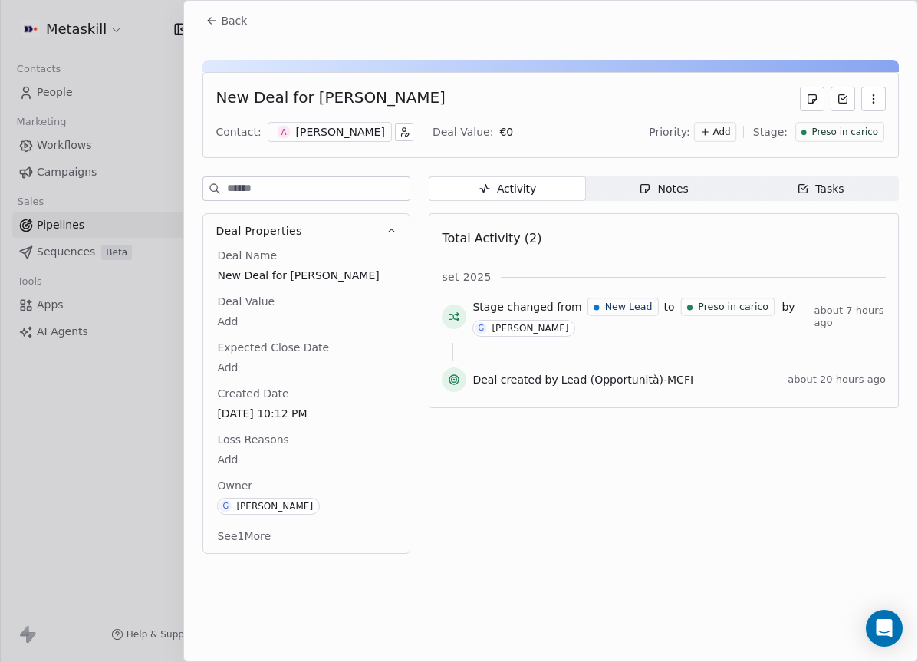
click at [247, 16] on button "Back" at bounding box center [226, 21] width 60 height 28
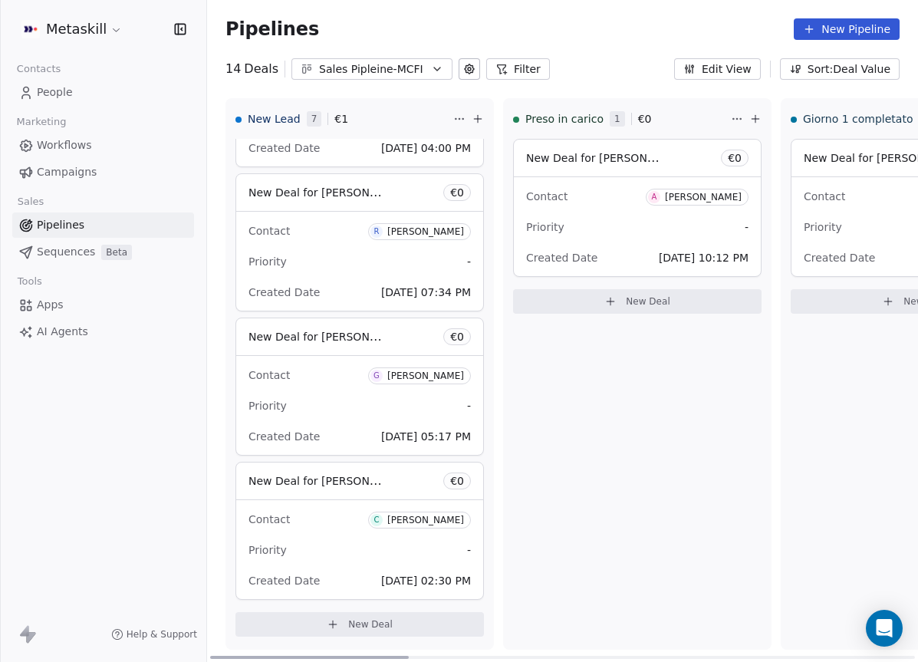
click at [603, 176] on div "New Deal for [PERSON_NAME] € 0 Contact A [PERSON_NAME] Priority - Created Date …" at bounding box center [637, 208] width 248 height 138
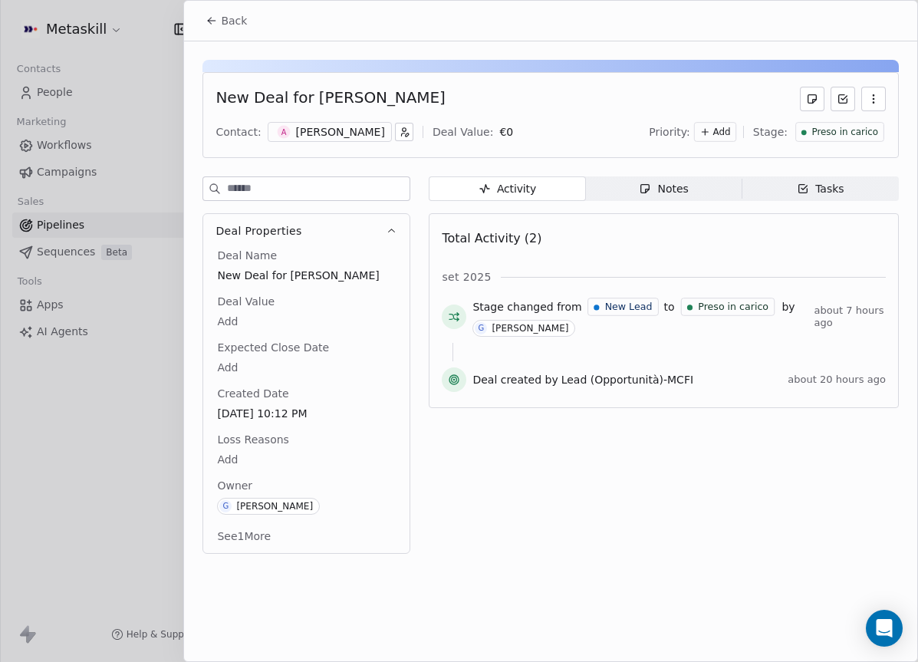
click at [363, 100] on div "New Deal for [PERSON_NAME]" at bounding box center [329, 99] width 229 height 25
drag, startPoint x: 308, startPoint y: 97, endPoint x: 400, endPoint y: 98, distance: 92.0
click at [400, 98] on div "New Deal for [PERSON_NAME]" at bounding box center [550, 99] width 670 height 25
copy div "[PERSON_NAME]"
click at [667, 163] on div "New Deal for [PERSON_NAME] Contact: A [PERSON_NAME] Deal Value: € 0 Priority: A…" at bounding box center [550, 301] width 733 height 521
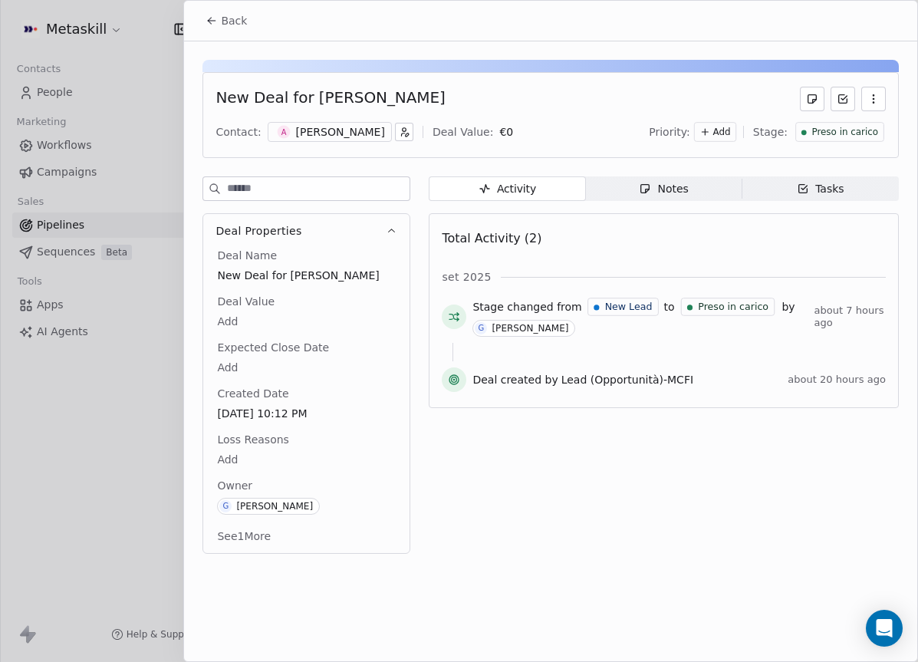
click at [668, 187] on div "Notes" at bounding box center [663, 189] width 49 height 16
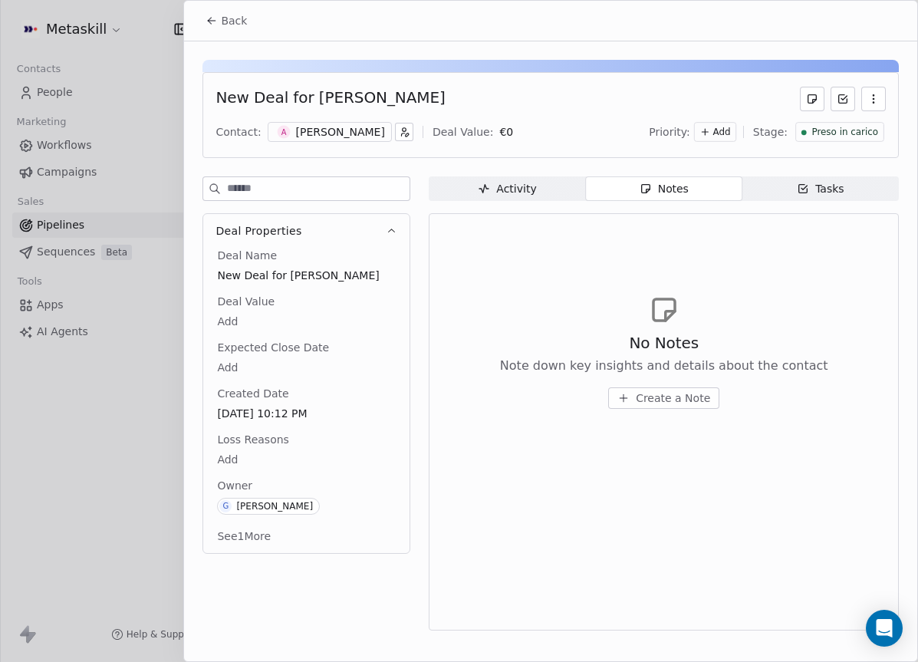
click at [321, 138] on div "[PERSON_NAME]" at bounding box center [340, 131] width 89 height 15
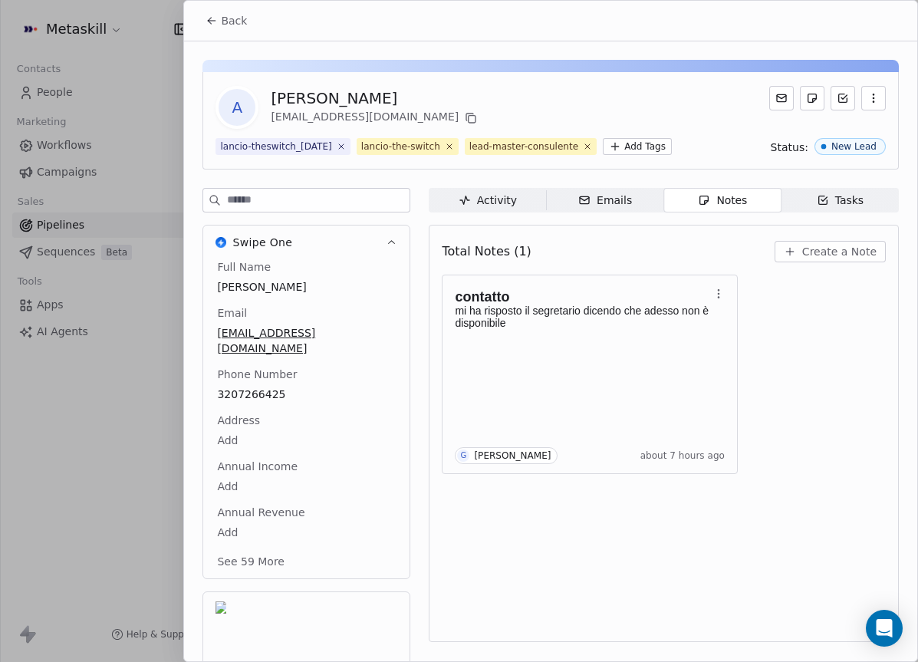
click at [621, 235] on div "Activity Activity Emails Emails Notes Notes Tasks Tasks Total Notes (1) Create …" at bounding box center [663, 474] width 470 height 573
click at [578, 382] on div "contatto mi ha risposto il segretario dicendo che adesso non è disponibile G [P…" at bounding box center [590, 373] width 270 height 179
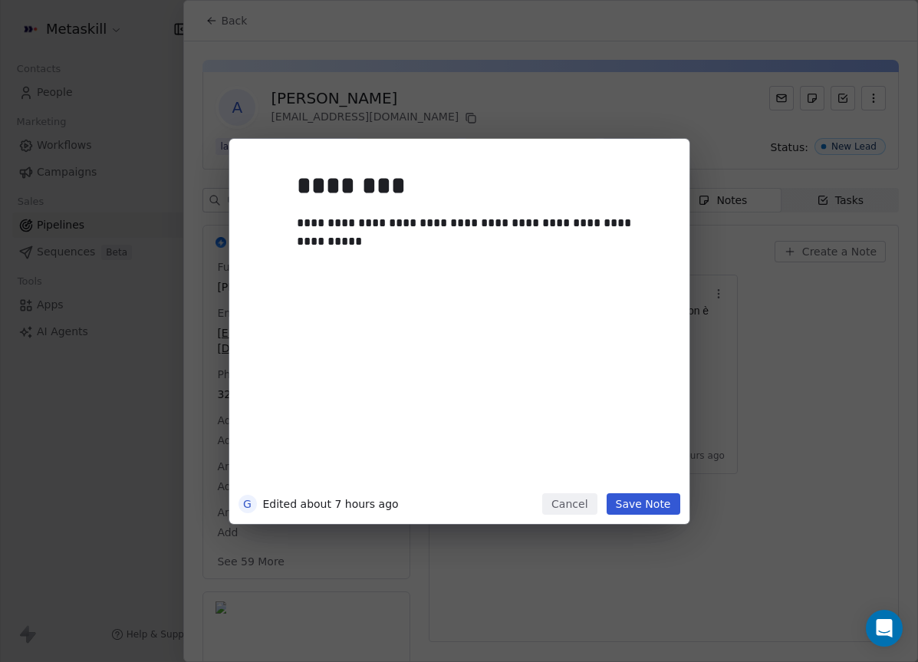
drag, startPoint x: 682, startPoint y: 464, endPoint x: 666, endPoint y: 467, distance: 16.4
click at [682, 464] on div "**********" at bounding box center [459, 331] width 460 height 385
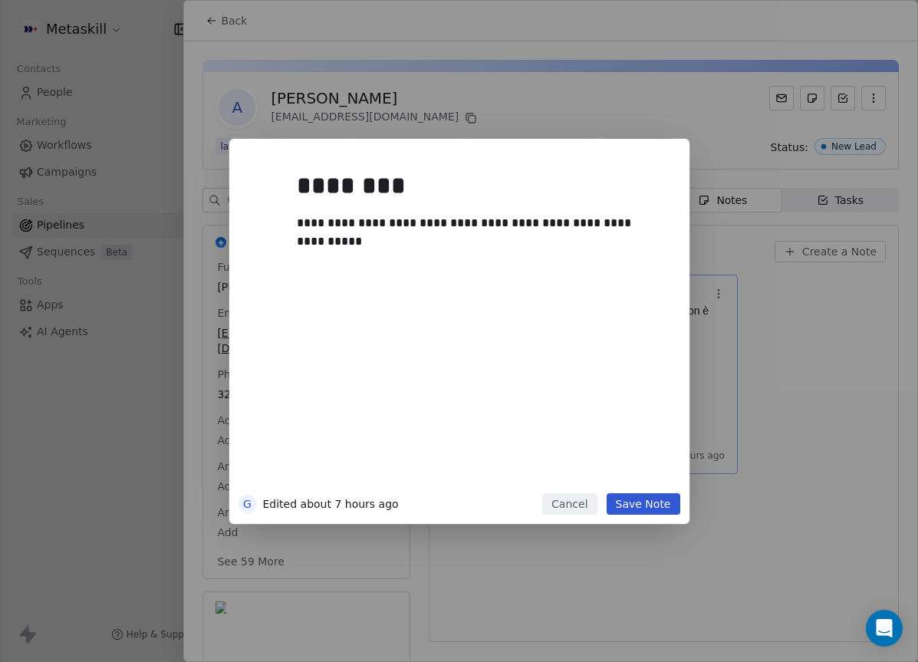
click at [750, 466] on div "**********" at bounding box center [459, 331] width 918 height 385
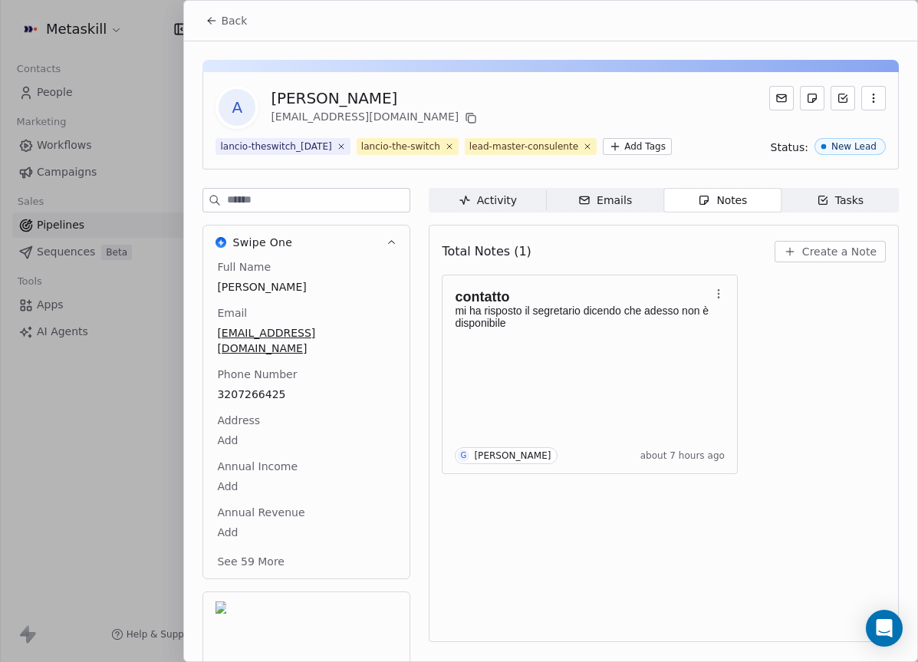
click at [802, 259] on span "Create a Note" at bounding box center [839, 251] width 74 height 15
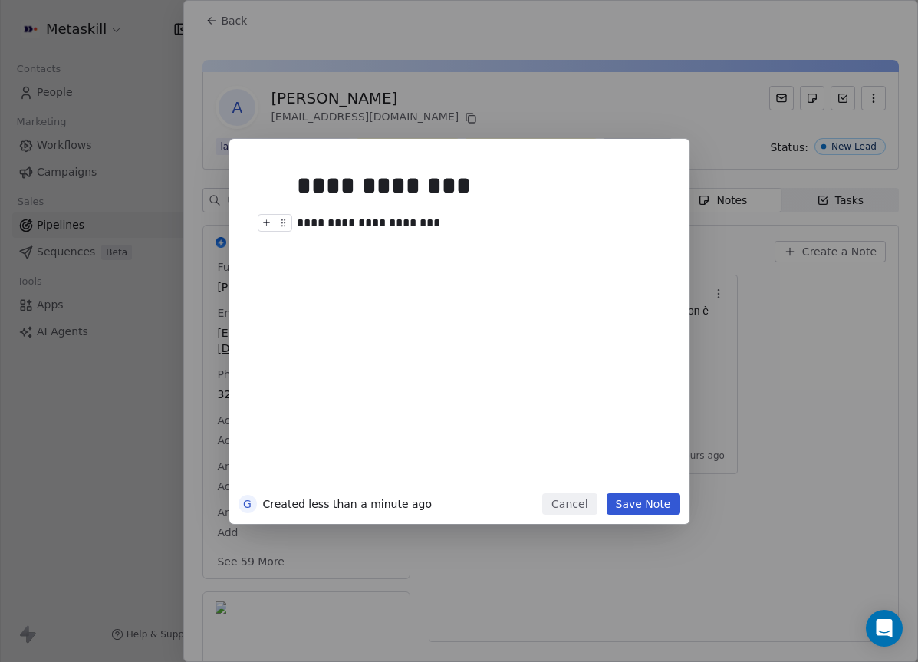
click at [402, 215] on div "**********" at bounding box center [476, 223] width 359 height 18
click at [658, 493] on button "Save Note" at bounding box center [643, 503] width 74 height 21
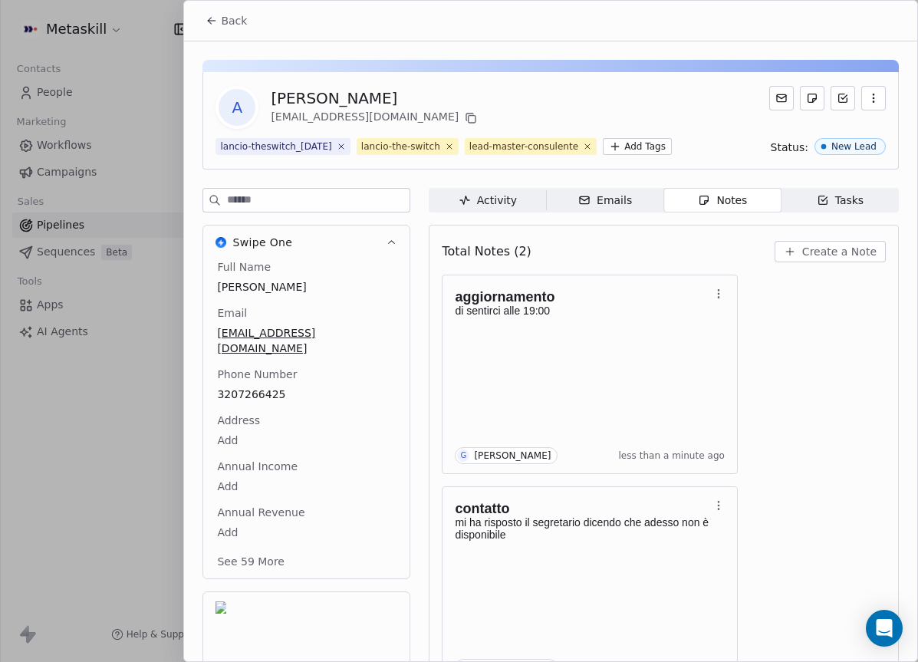
click at [488, 208] on div "Activity" at bounding box center [487, 200] width 58 height 16
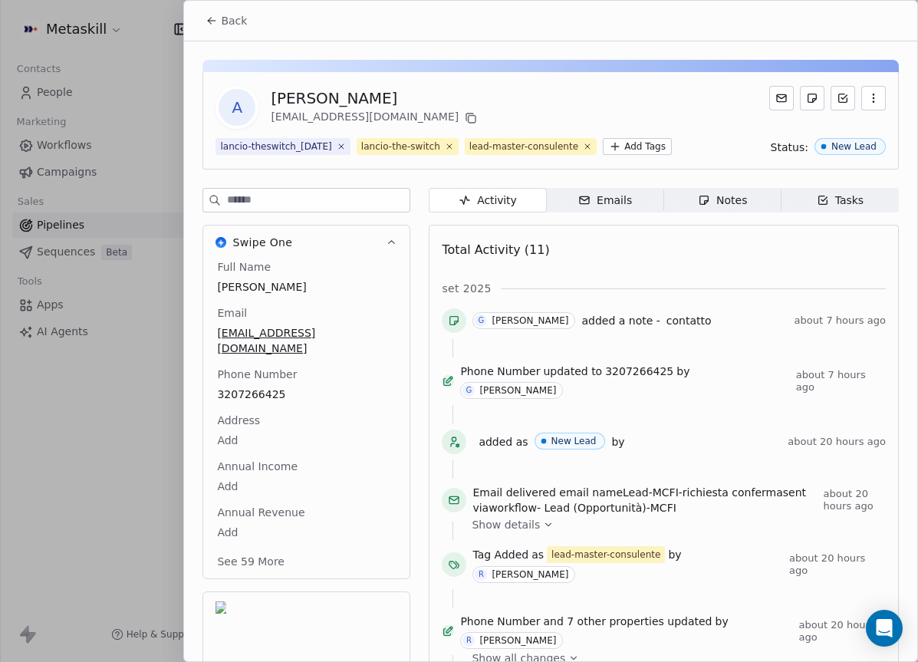
click at [203, 1] on div "Back" at bounding box center [550, 21] width 733 height 40
click at [210, 16] on icon at bounding box center [211, 21] width 12 height 12
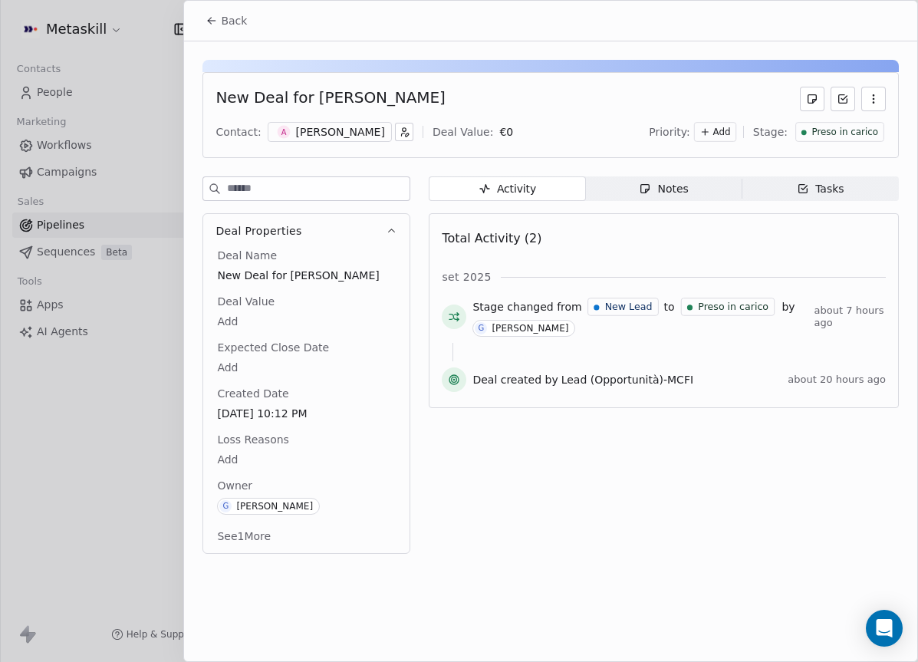
click at [845, 137] on span "Preso in carico" at bounding box center [844, 132] width 67 height 13
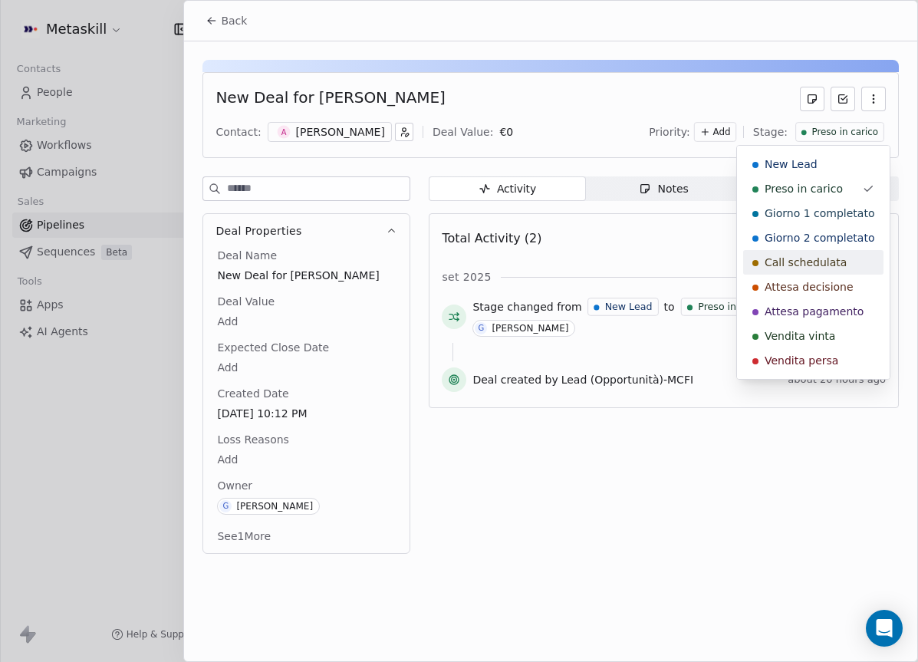
click at [826, 268] on span "Call schedulata" at bounding box center [805, 261] width 82 height 15
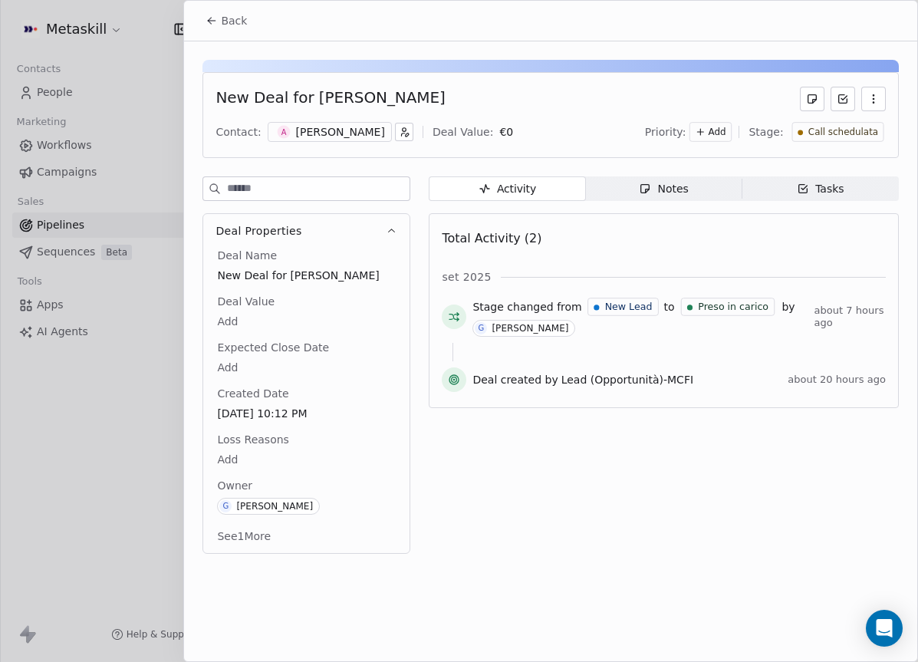
click at [228, 18] on span "Back" at bounding box center [234, 20] width 26 height 15
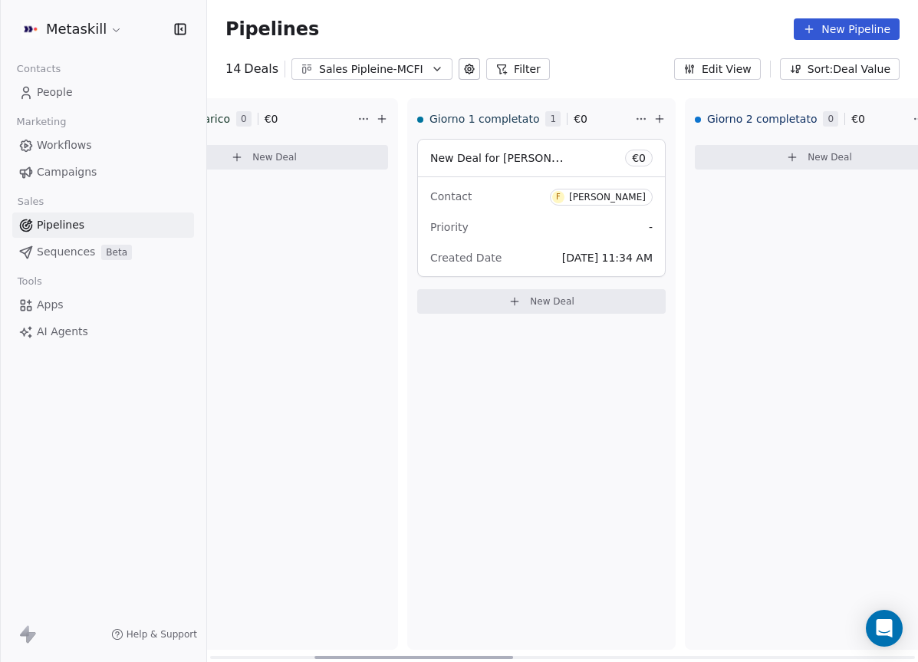
scroll to position [0, 378]
drag, startPoint x: 352, startPoint y: 655, endPoint x: 459, endPoint y: 643, distance: 107.9
click at [457, 655] on div at bounding box center [413, 656] width 199 height 3
click at [478, 451] on div "Giorno 1 completato 1 € 0 New Deal for [PERSON_NAME] € 0 Contact F [PERSON_NAME…" at bounding box center [536, 373] width 268 height 551
click at [511, 229] on div "Priority -" at bounding box center [536, 227] width 222 height 25
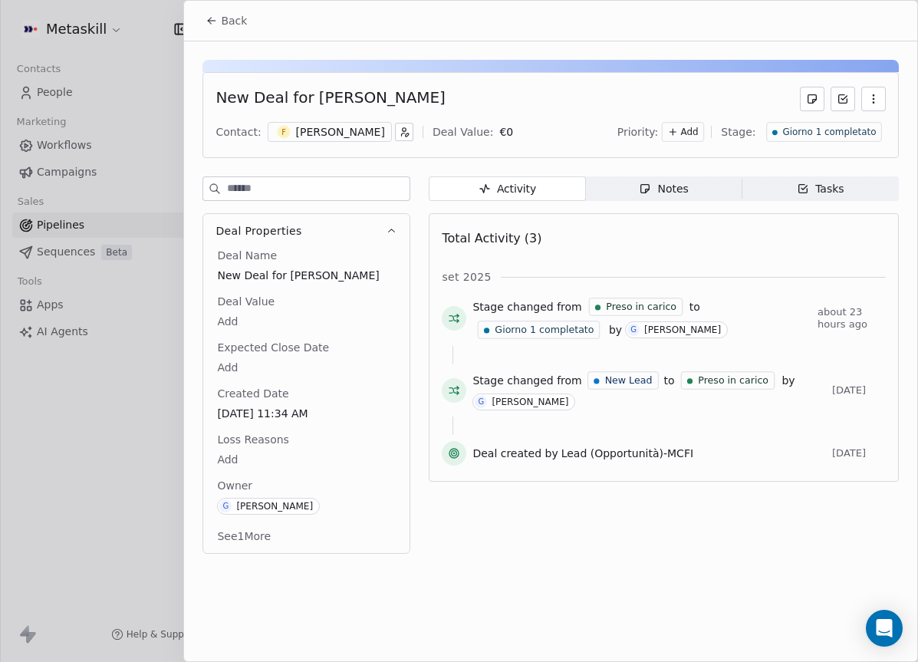
click at [348, 133] on div "[PERSON_NAME]" at bounding box center [340, 131] width 89 height 15
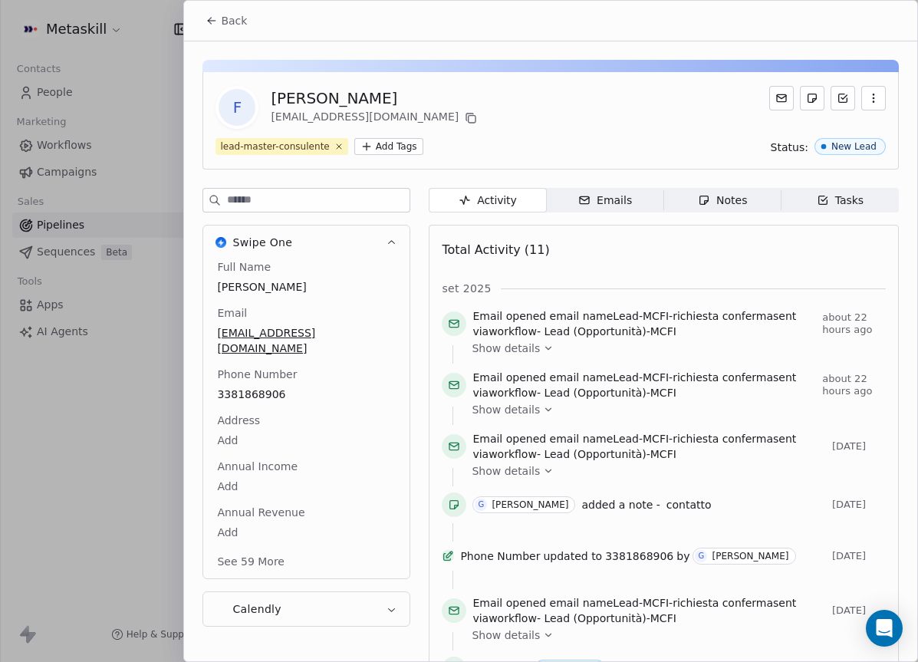
click at [698, 198] on icon "button" at bounding box center [704, 200] width 12 height 12
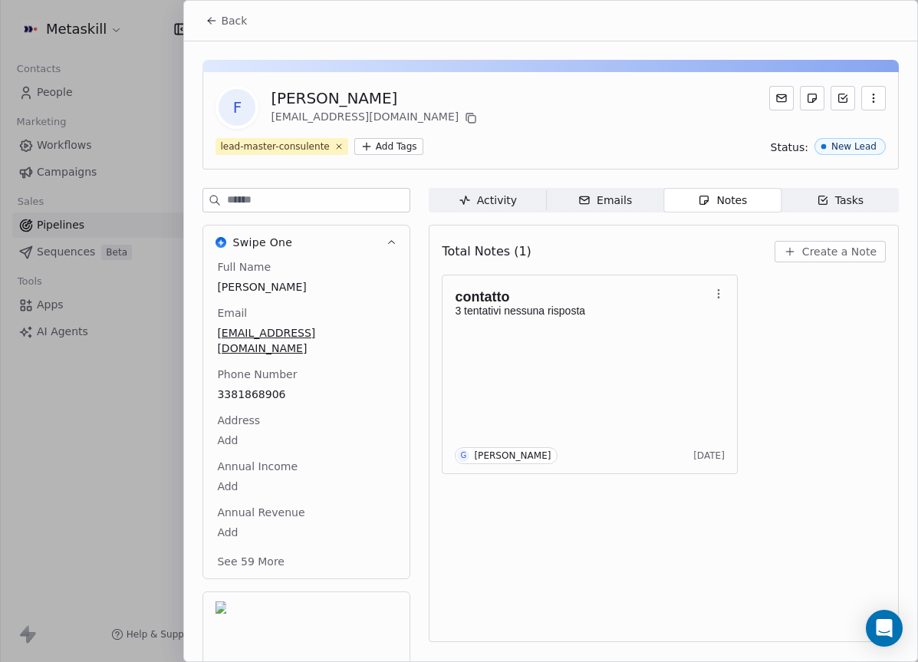
click at [256, 386] on span "3381868906" at bounding box center [306, 393] width 179 height 15
click at [256, 387] on span "3381868906" at bounding box center [306, 394] width 177 height 15
click at [263, 386] on input "**********" at bounding box center [300, 388] width 166 height 31
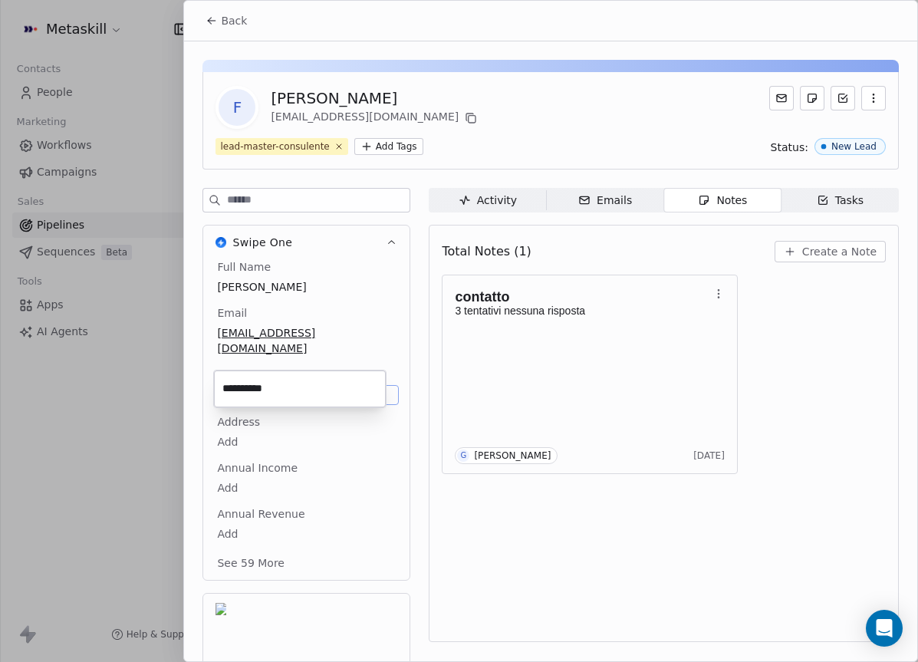
click at [746, 309] on html "Metaskill Contacts People Marketing Workflows Campaigns Sales Pipelines Sequenc…" at bounding box center [459, 331] width 918 height 662
click at [872, 249] on span "Create a Note" at bounding box center [839, 251] width 74 height 15
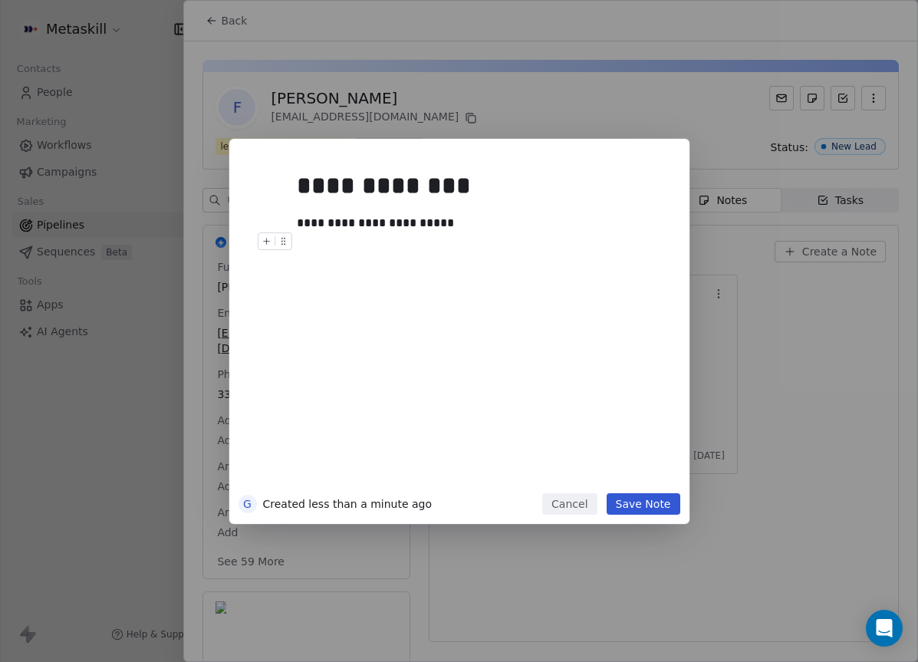
click at [634, 491] on div "**********" at bounding box center [459, 331] width 460 height 385
click at [635, 495] on button "Save Note" at bounding box center [643, 503] width 74 height 21
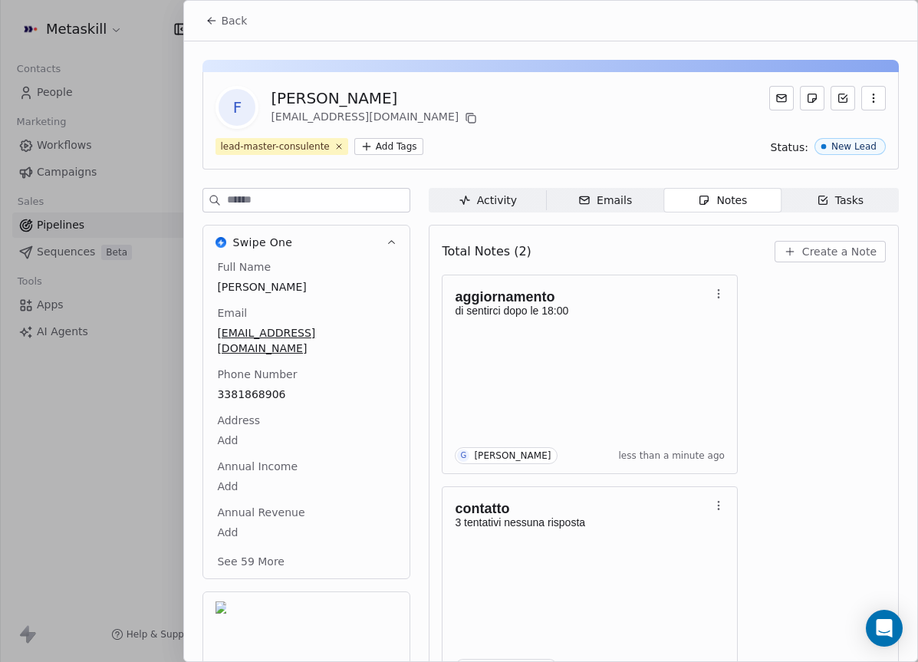
click at [248, 30] on button "Back" at bounding box center [226, 21] width 60 height 28
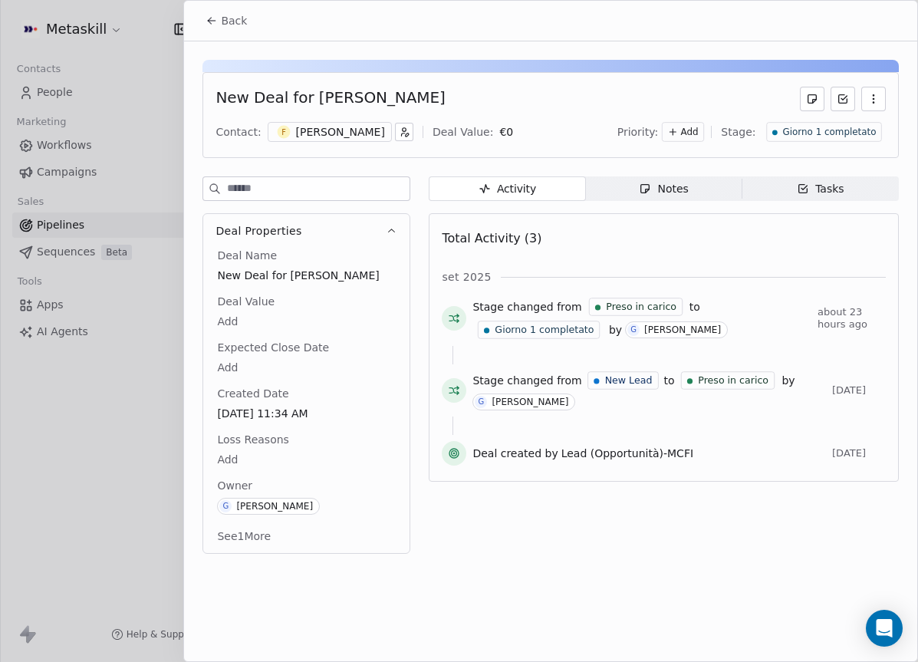
click at [232, 25] on span "Back" at bounding box center [234, 20] width 26 height 15
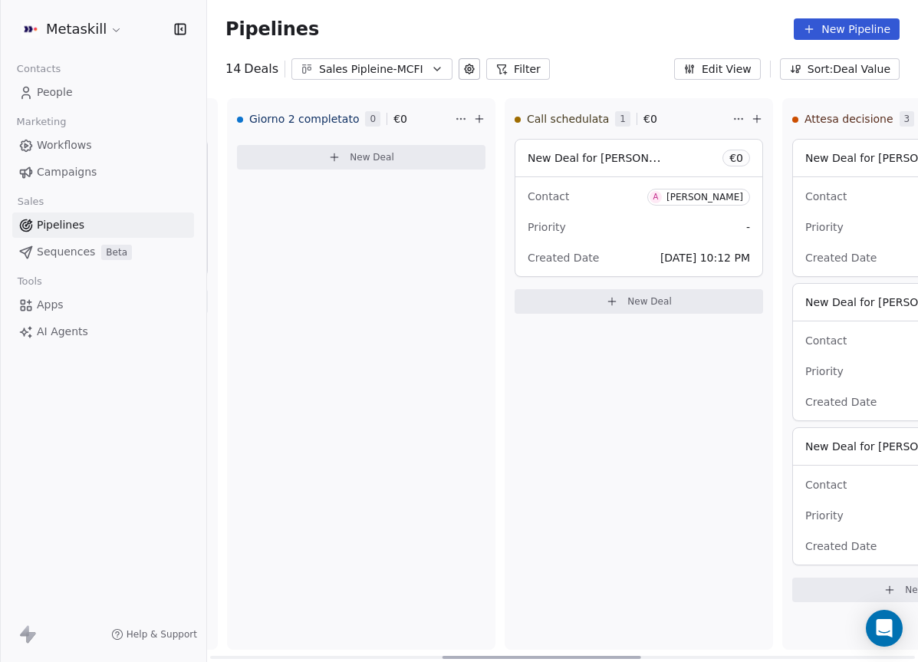
scroll to position [0, 833]
drag, startPoint x: 480, startPoint y: 655, endPoint x: 607, endPoint y: 645, distance: 127.6
click at [607, 655] on div at bounding box center [541, 656] width 199 height 3
click at [619, 225] on div "Priority -" at bounding box center [636, 227] width 222 height 25
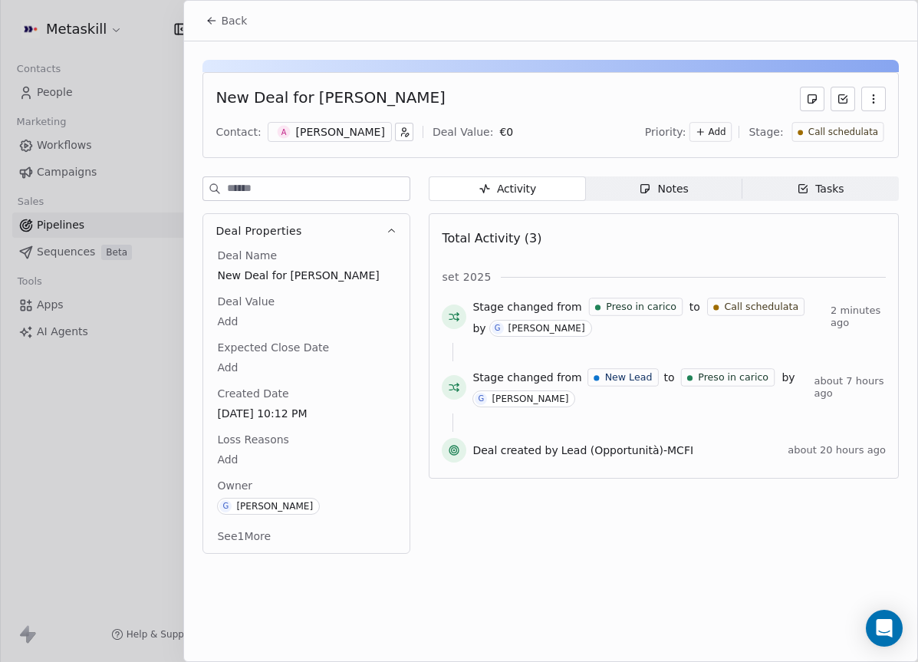
click at [324, 127] on div "[PERSON_NAME]" at bounding box center [340, 131] width 89 height 15
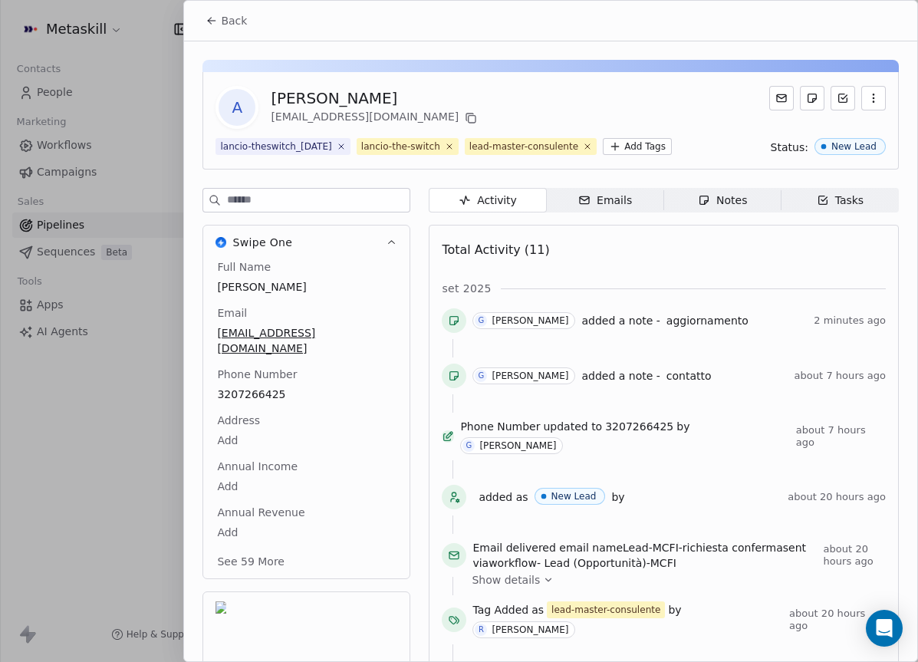
click at [609, 208] on div "Emails" at bounding box center [605, 200] width 54 height 16
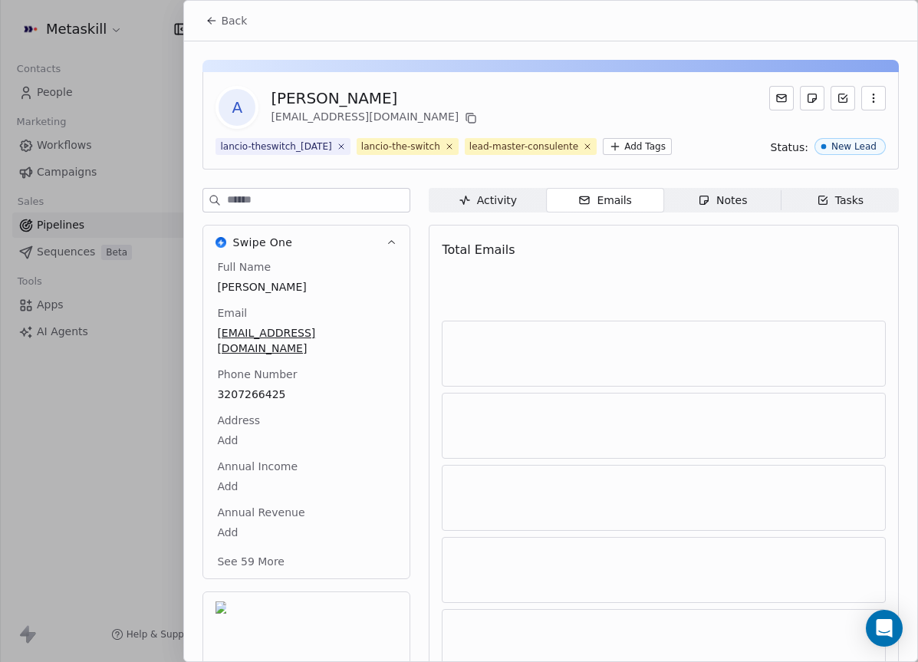
click at [717, 208] on div "Notes" at bounding box center [722, 200] width 49 height 16
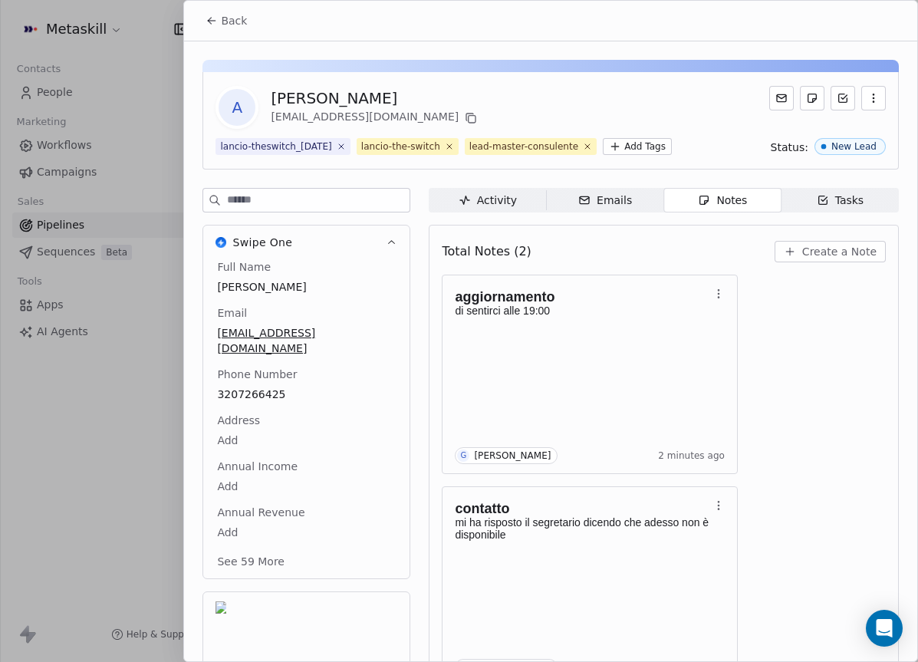
click at [221, 18] on span "Back" at bounding box center [234, 20] width 26 height 15
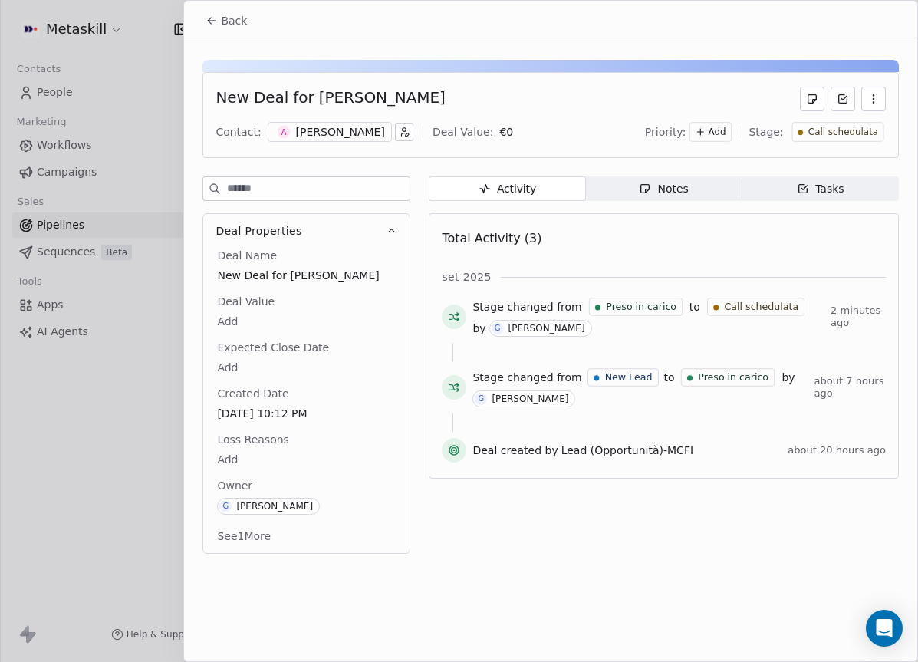
click at [225, 25] on span "Back" at bounding box center [234, 20] width 26 height 15
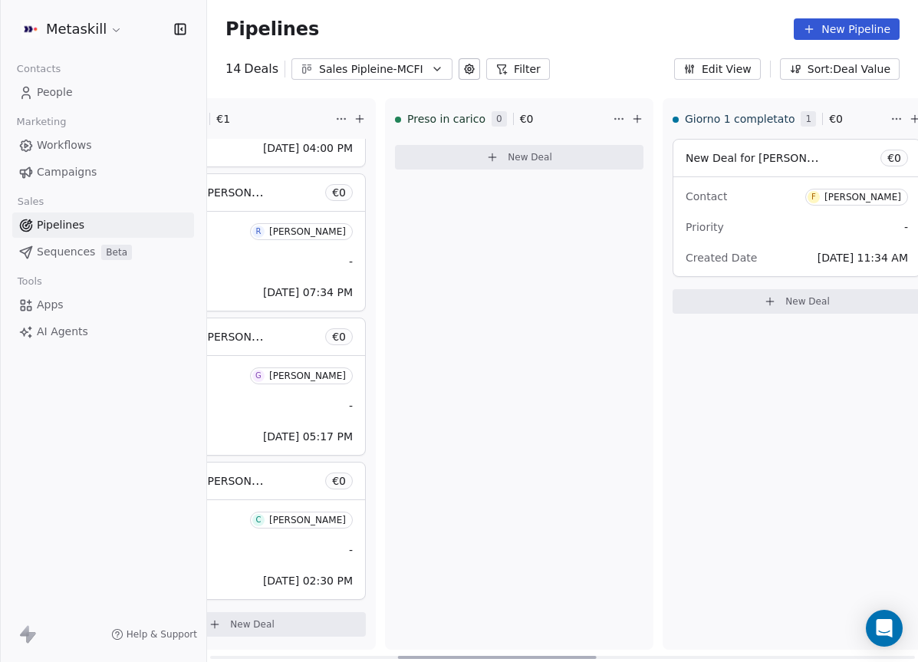
scroll to position [0, 102]
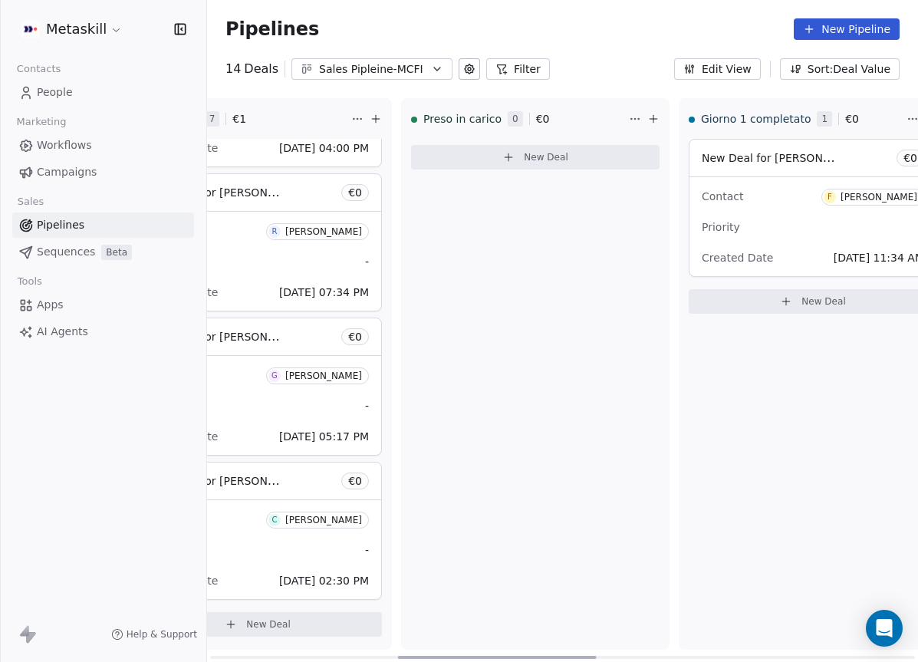
drag, startPoint x: 479, startPoint y: 652, endPoint x: 279, endPoint y: 617, distance: 203.1
click at [398, 655] on div at bounding box center [497, 656] width 199 height 3
drag, startPoint x: 405, startPoint y: 649, endPoint x: 396, endPoint y: 652, distance: 9.5
click at [396, 652] on div "New Lead 7 € 1 New Deal for [PERSON_NAME] € 1 Contact F [PERSON_NAME] Priority …" at bounding box center [562, 379] width 711 height 563
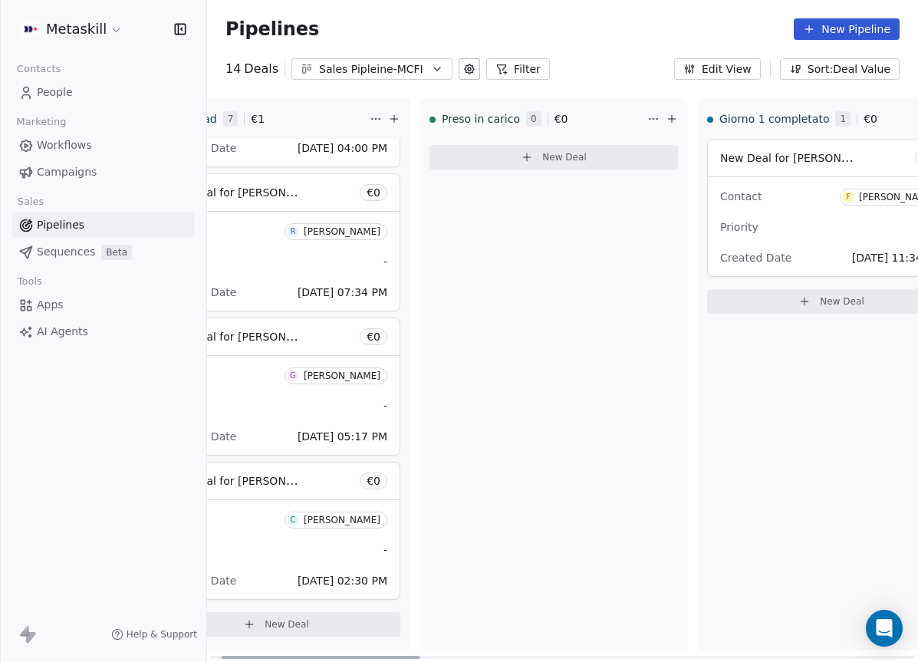
scroll to position [0, 0]
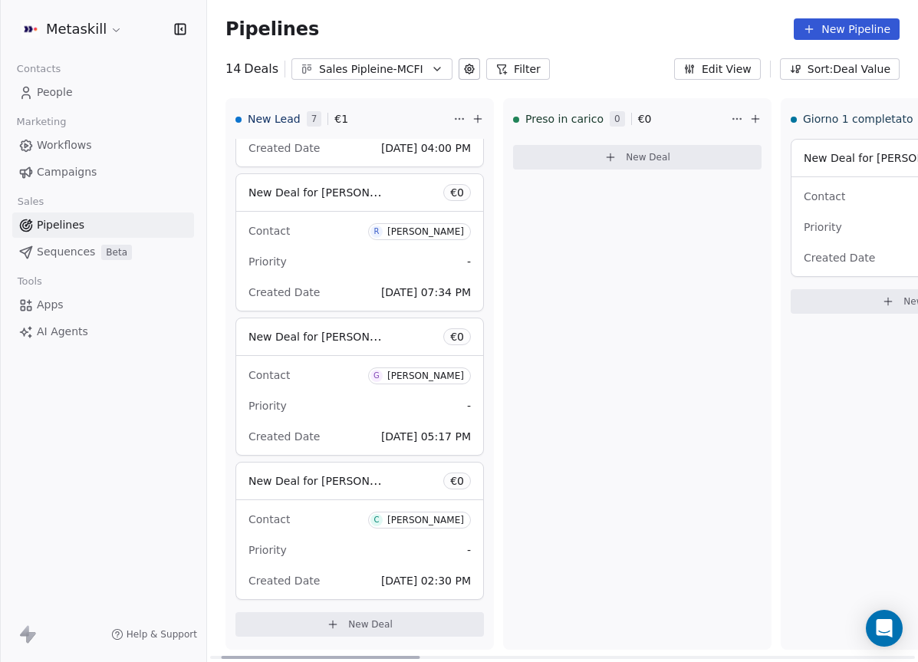
drag, startPoint x: 381, startPoint y: 657, endPoint x: 316, endPoint y: 606, distance: 82.5
click at [281, 655] on div at bounding box center [321, 656] width 199 height 3
click at [613, 340] on div "Preso in [PERSON_NAME] 0 € 0 New Deal" at bounding box center [637, 373] width 268 height 551
click at [882, 204] on div "Contact F [PERSON_NAME]" at bounding box center [914, 195] width 222 height 25
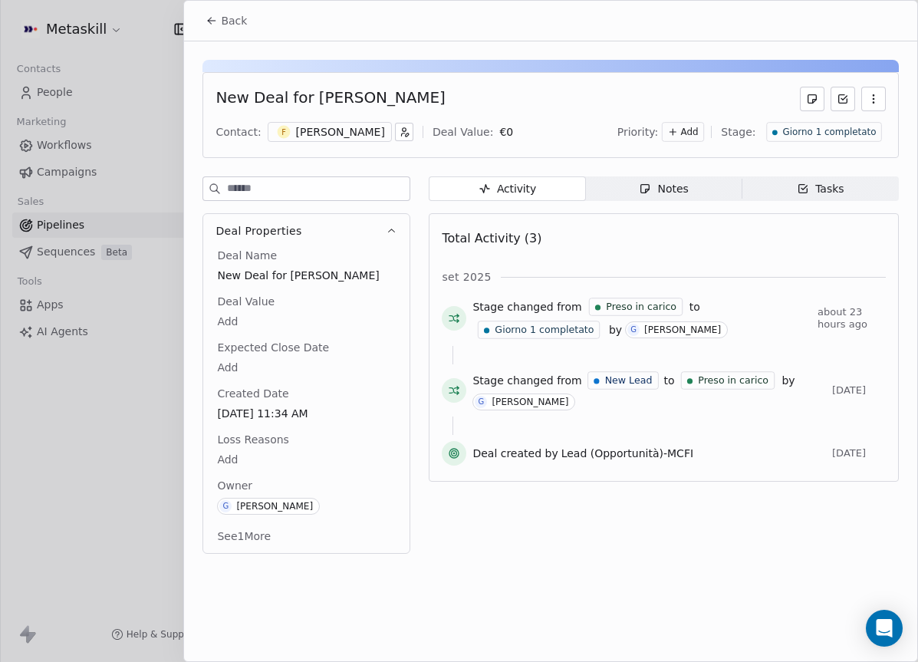
click at [633, 195] on span "Notes Notes" at bounding box center [664, 188] width 156 height 25
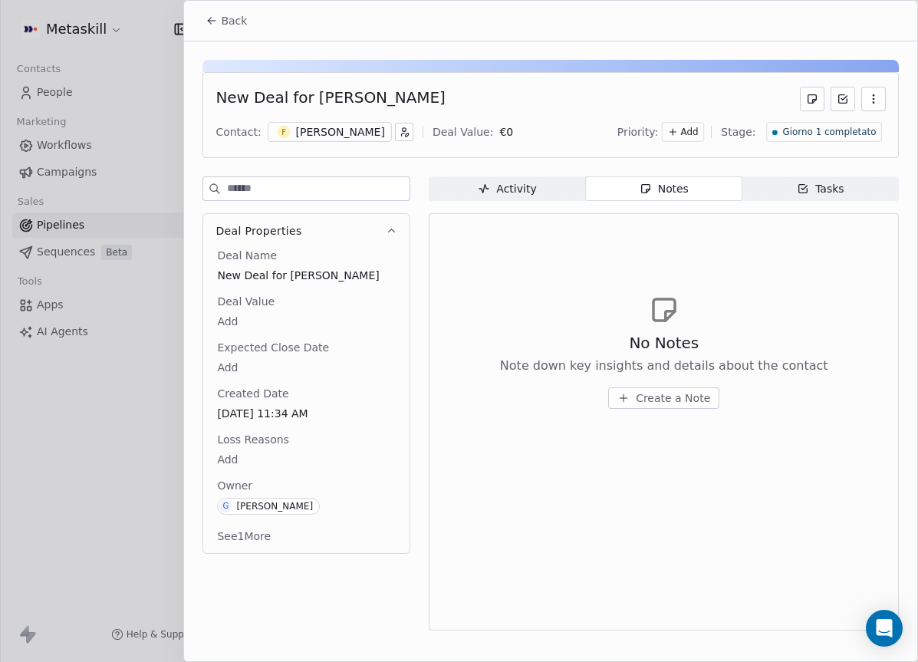
click at [832, 198] on span "Tasks Tasks" at bounding box center [820, 188] width 156 height 25
click at [363, 135] on div "[PERSON_NAME]" at bounding box center [340, 131] width 89 height 15
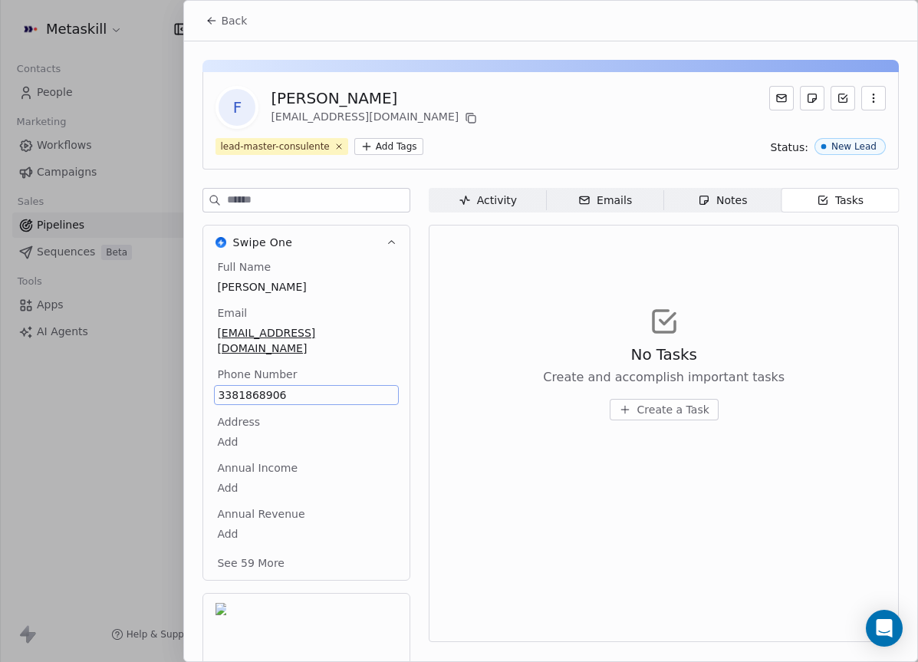
click at [264, 387] on span "3381868906" at bounding box center [306, 394] width 177 height 15
click at [263, 387] on span "3381868906" at bounding box center [306, 394] width 177 height 15
click at [264, 384] on input "**********" at bounding box center [300, 388] width 166 height 31
